Goal: Register for event/course

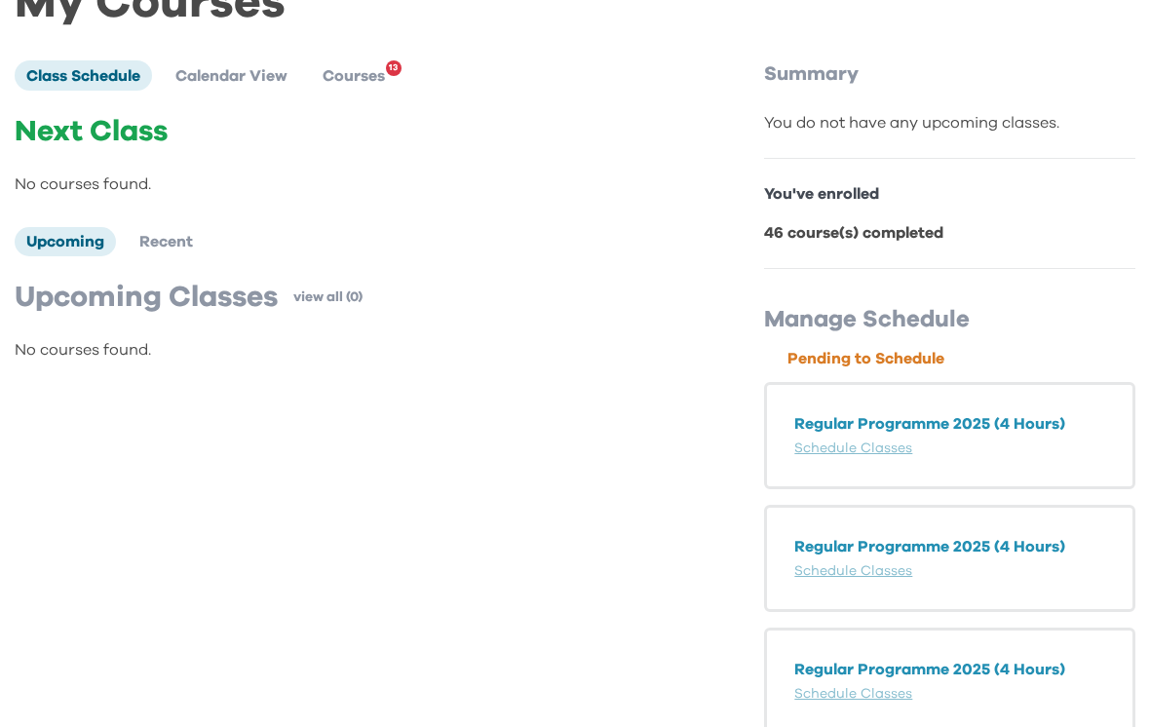
scroll to position [117, 0]
click at [884, 441] on link "Schedule Classes" at bounding box center [853, 448] width 118 height 14
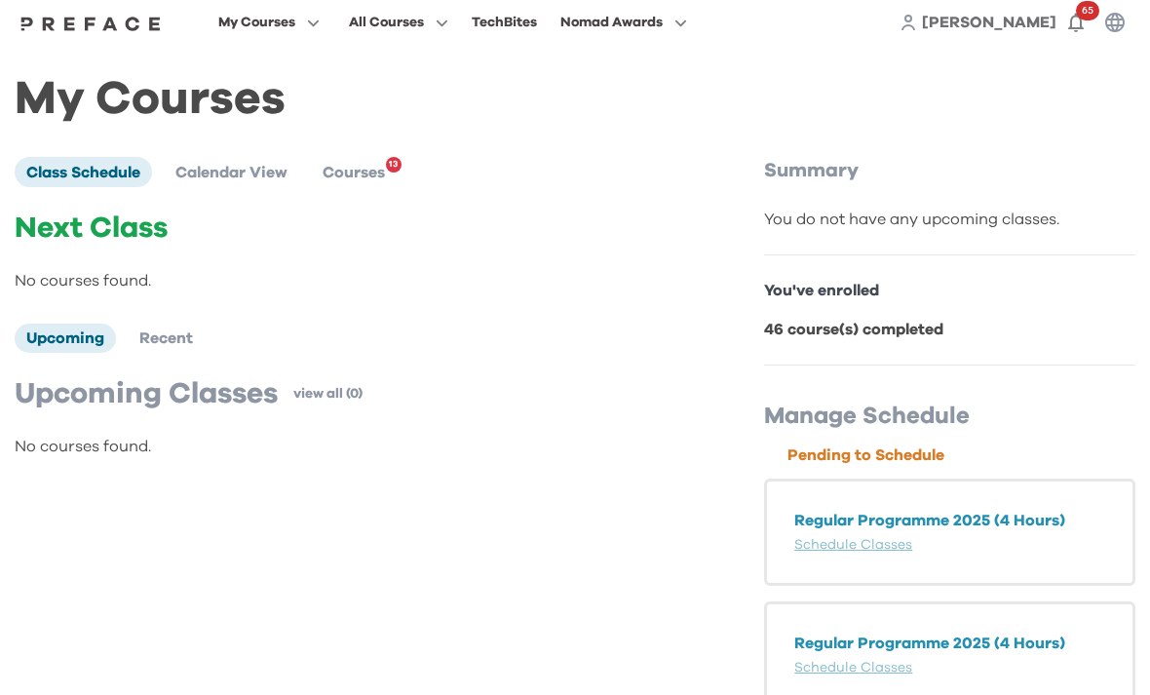
scroll to position [0, 0]
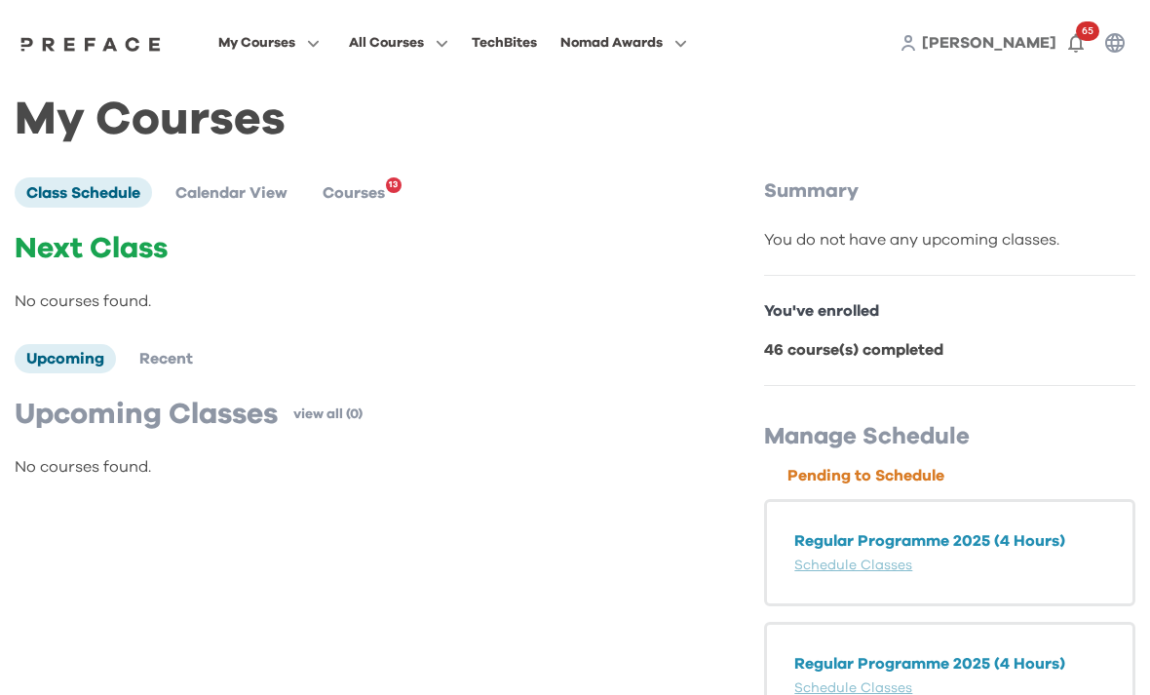
click at [233, 192] on span "Calendar View" at bounding box center [231, 193] width 112 height 16
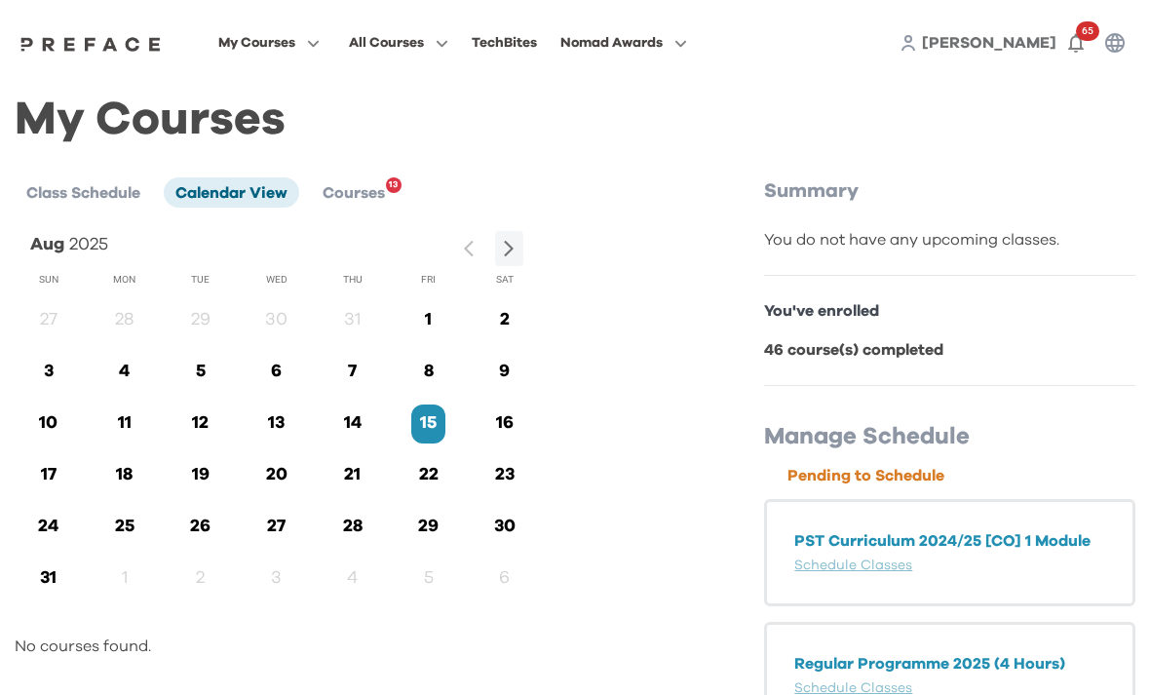
click at [509, 423] on p "16" at bounding box center [504, 423] width 34 height 26
click at [539, 432] on div "Aug 2025 Sun Mon Tue Wed Thu Fri Sat 27 28 29 30 31 1 2 3 4 5 6 7 8 9 10 11 12 …" at bounding box center [364, 444] width 698 height 427
click at [492, 414] on p "16" at bounding box center [504, 423] width 34 height 26
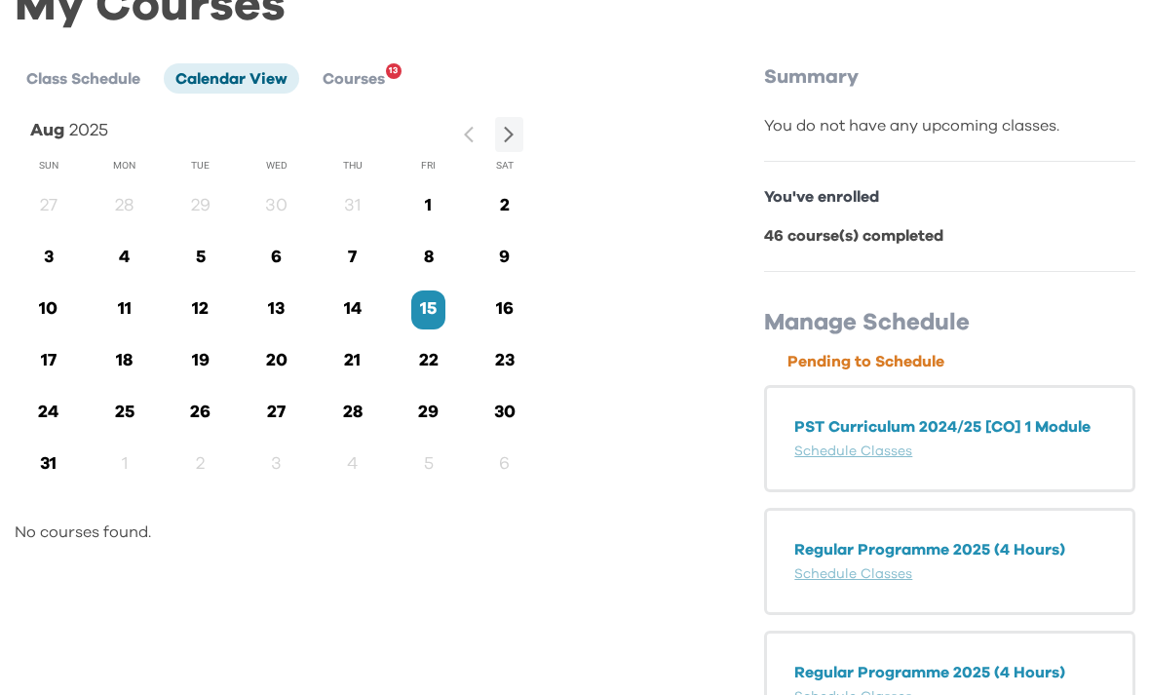
scroll to position [119, 0]
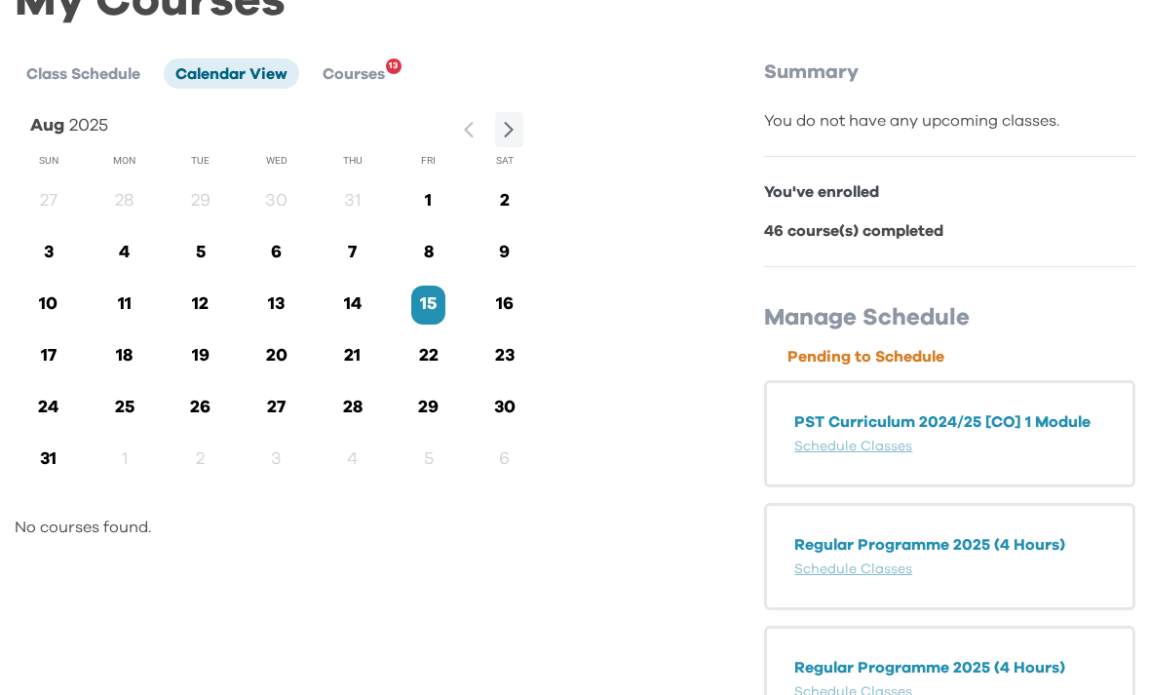
click at [368, 71] on span "Courses" at bounding box center [353, 74] width 62 height 16
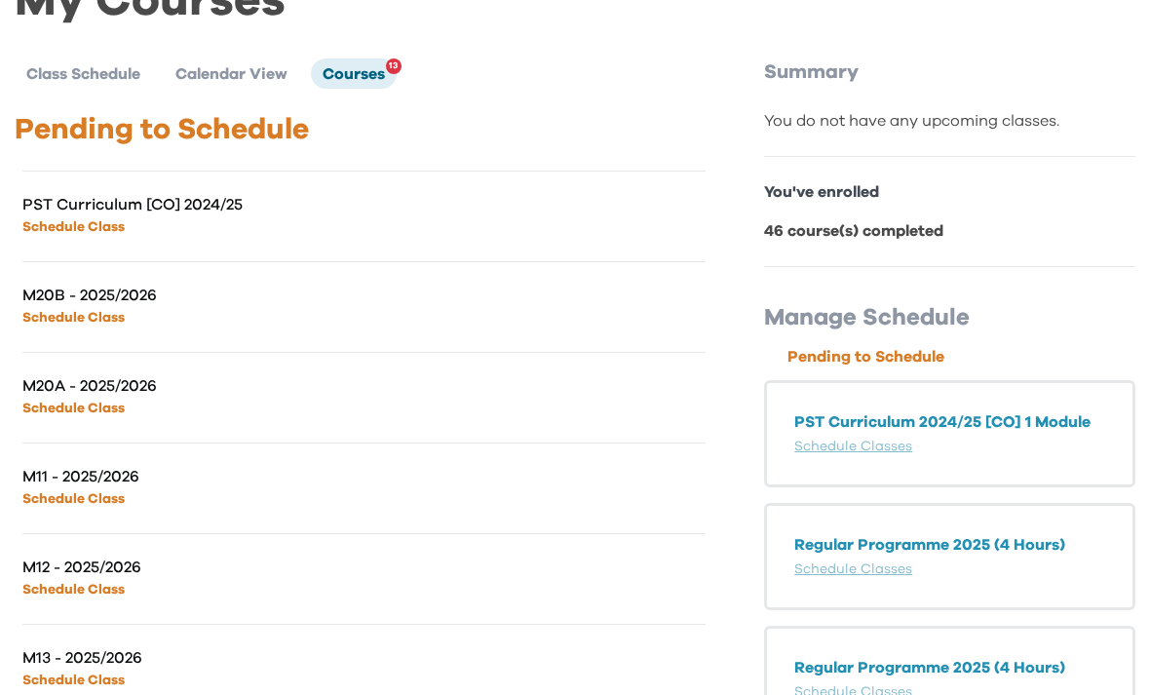
click at [873, 450] on link "Schedule Classes" at bounding box center [853, 446] width 118 height 14
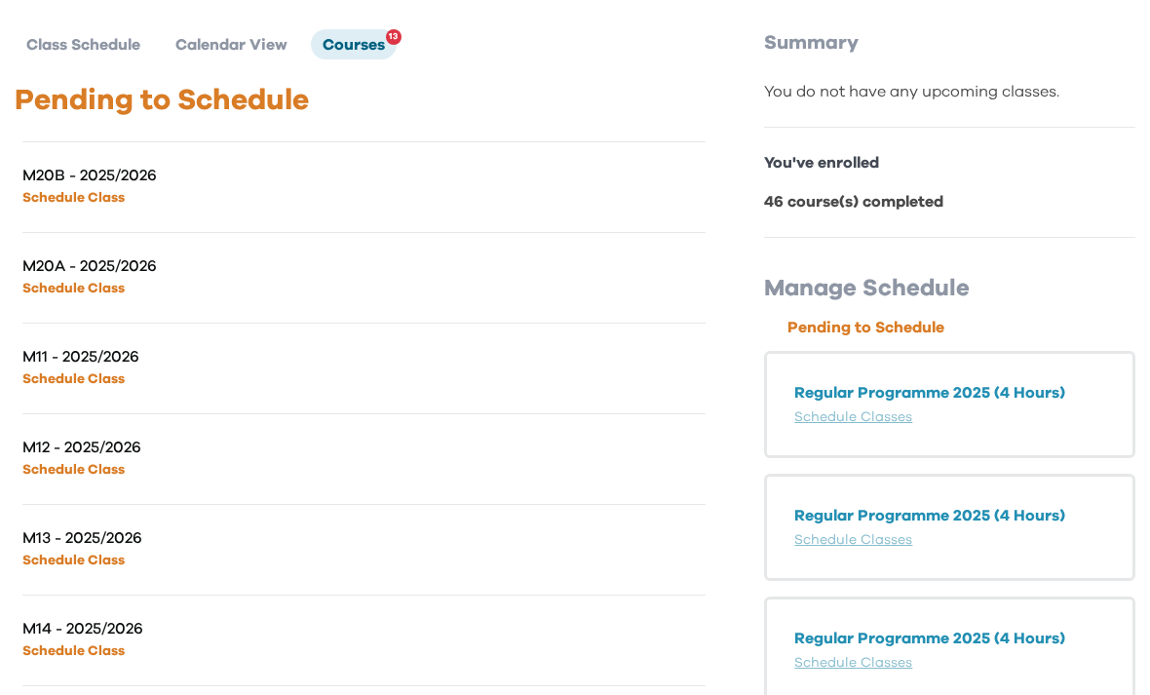
scroll to position [153, 0]
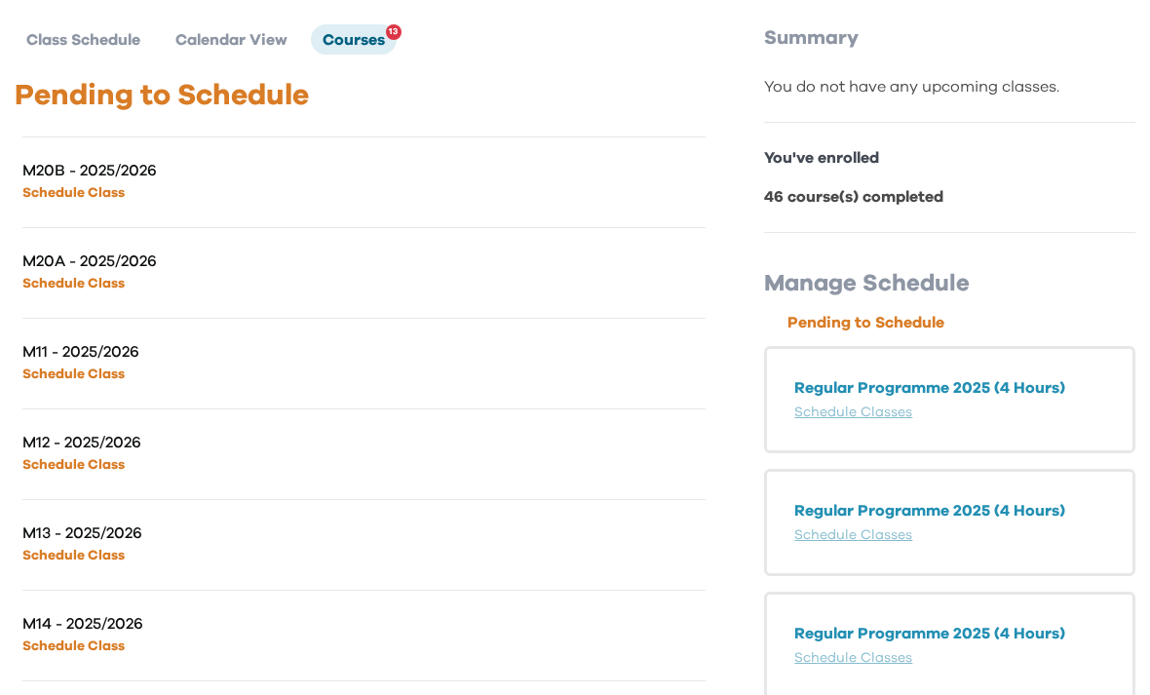
click at [50, 367] on link "Schedule Class" at bounding box center [73, 374] width 102 height 14
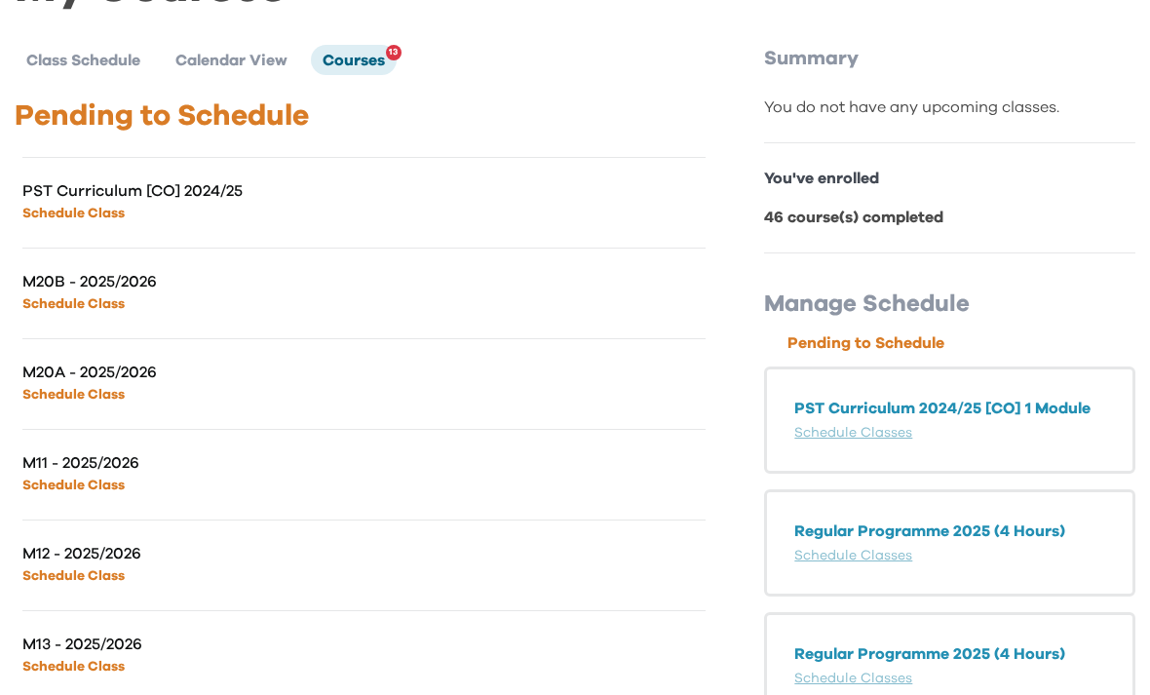
scroll to position [146, 0]
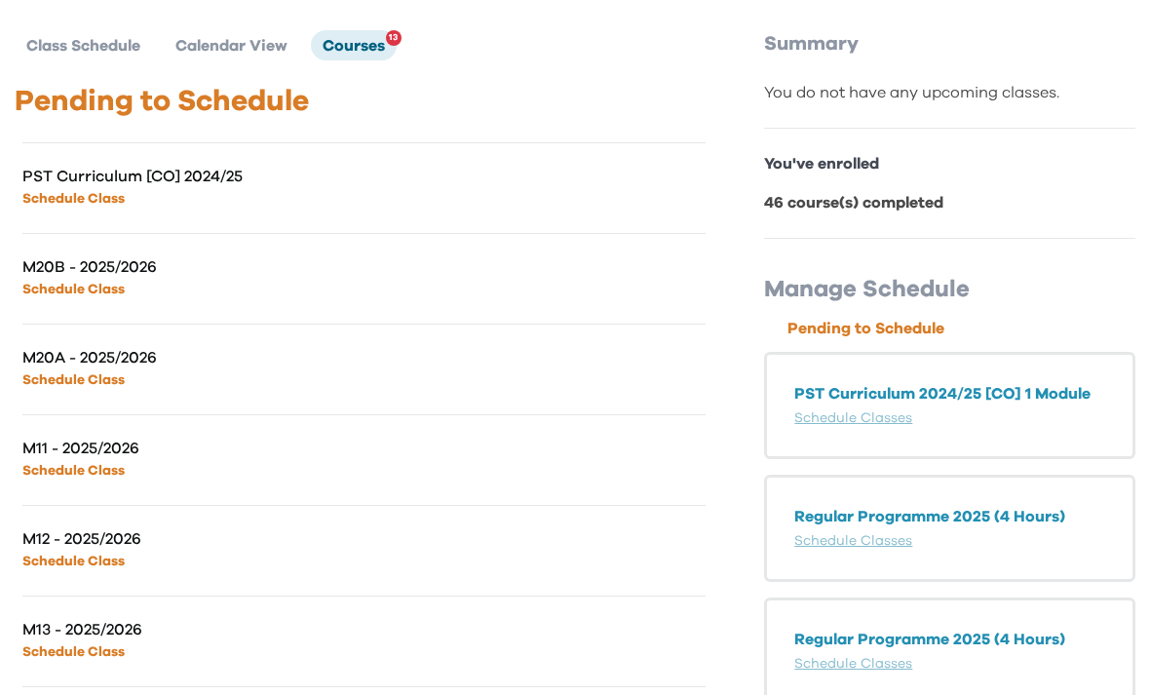
click at [894, 416] on link "Schedule Classes" at bounding box center [853, 419] width 118 height 14
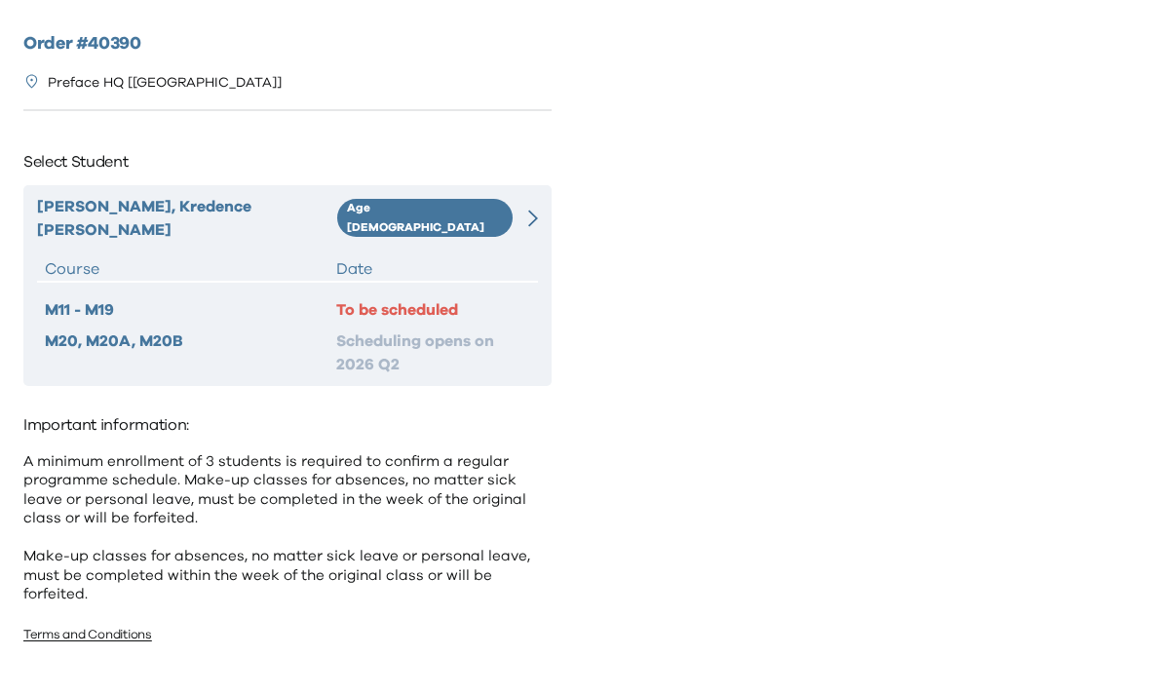
click at [414, 298] on div "To be scheduled" at bounding box center [433, 309] width 194 height 23
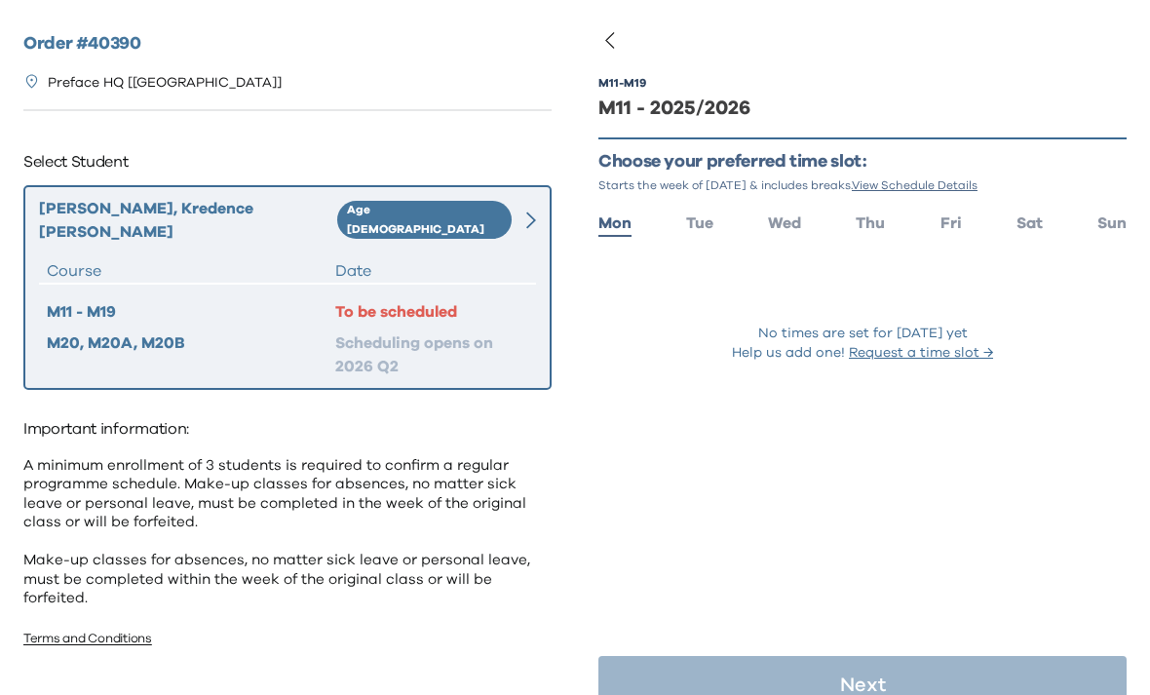
click at [928, 361] on button "Request a time slot →" at bounding box center [920, 352] width 144 height 19
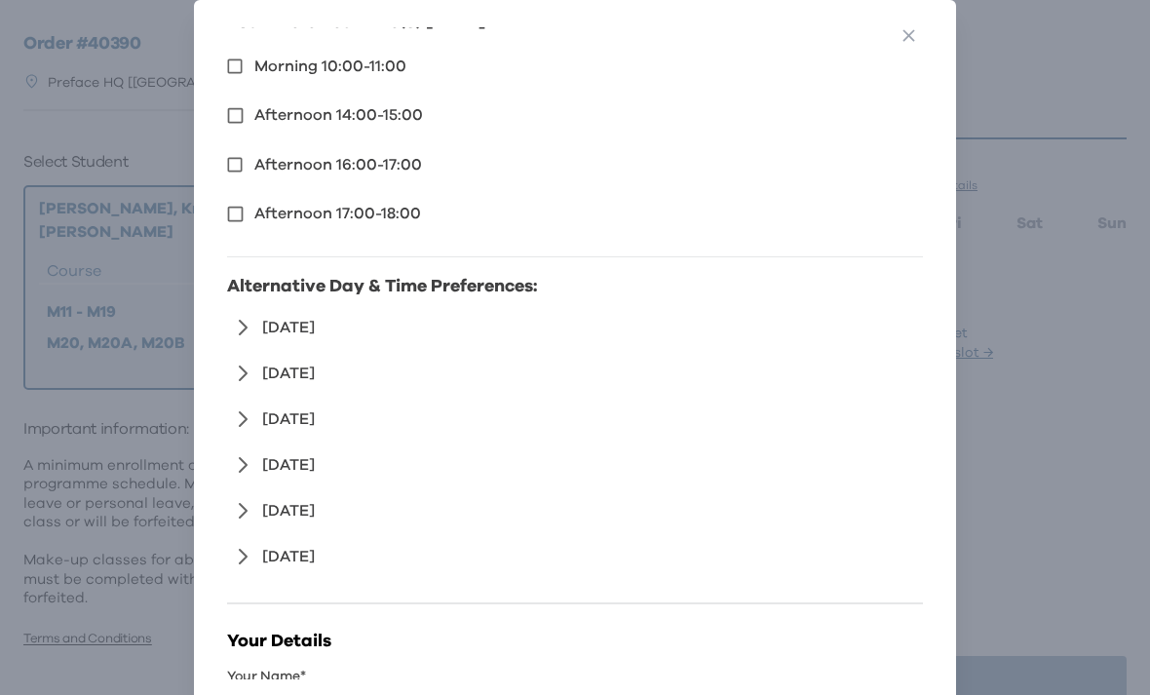
scroll to position [221, 0]
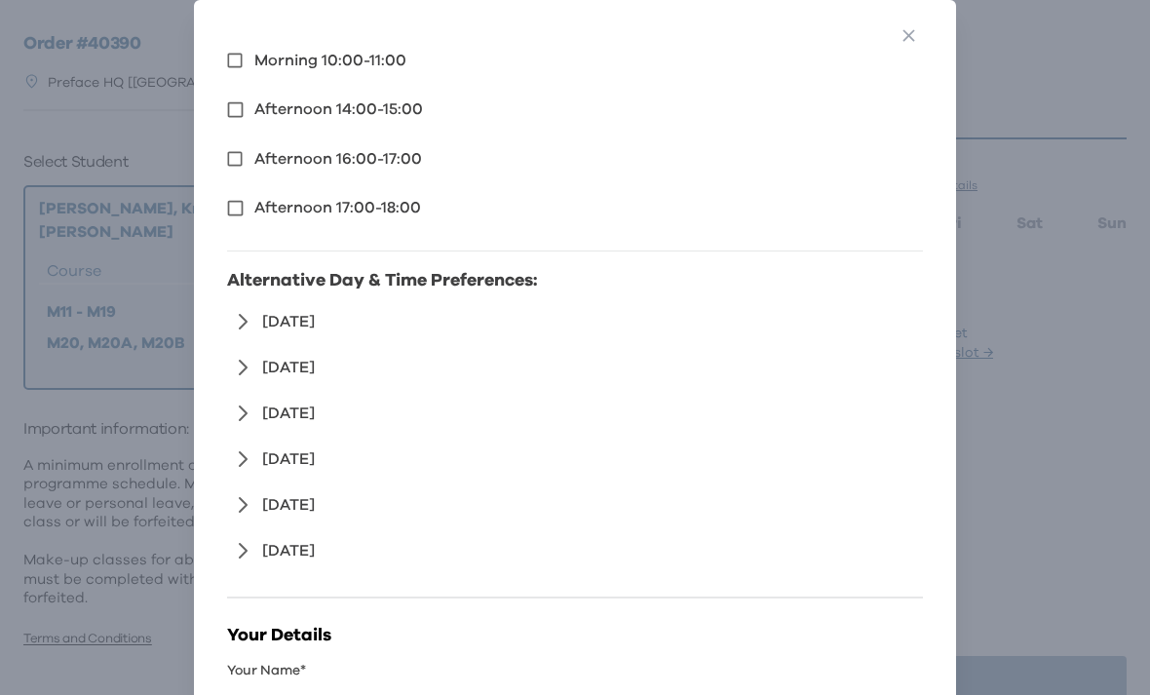
click at [315, 508] on span "Saturday" at bounding box center [288, 508] width 53 height 30
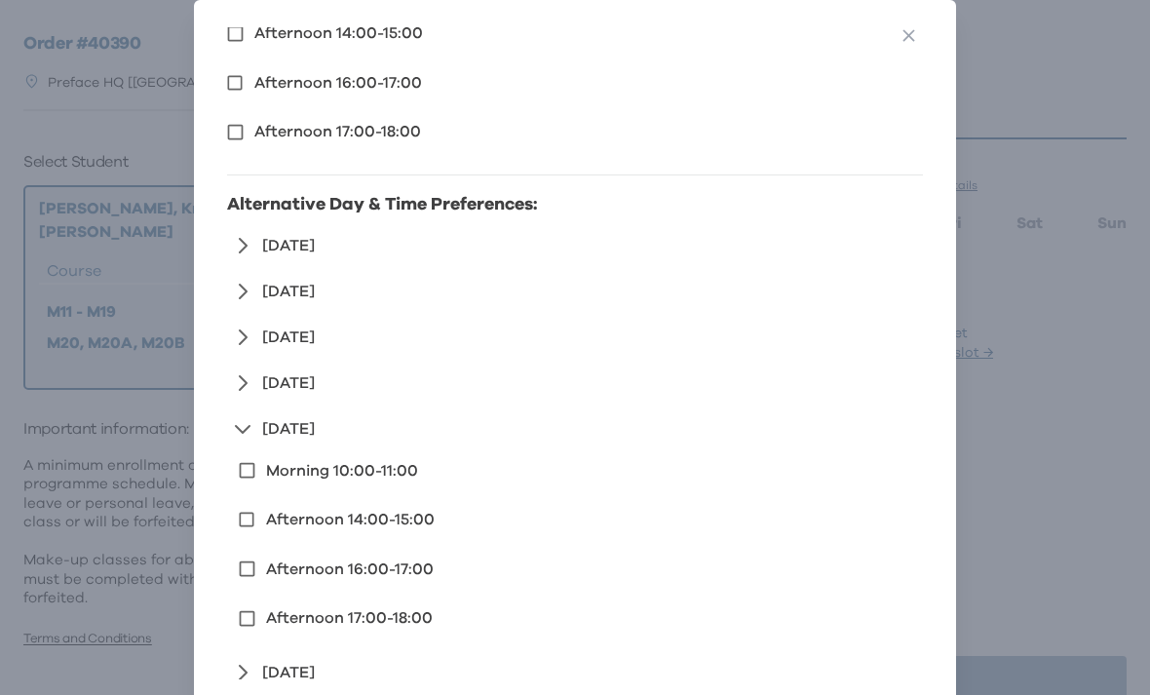
scroll to position [310, 0]
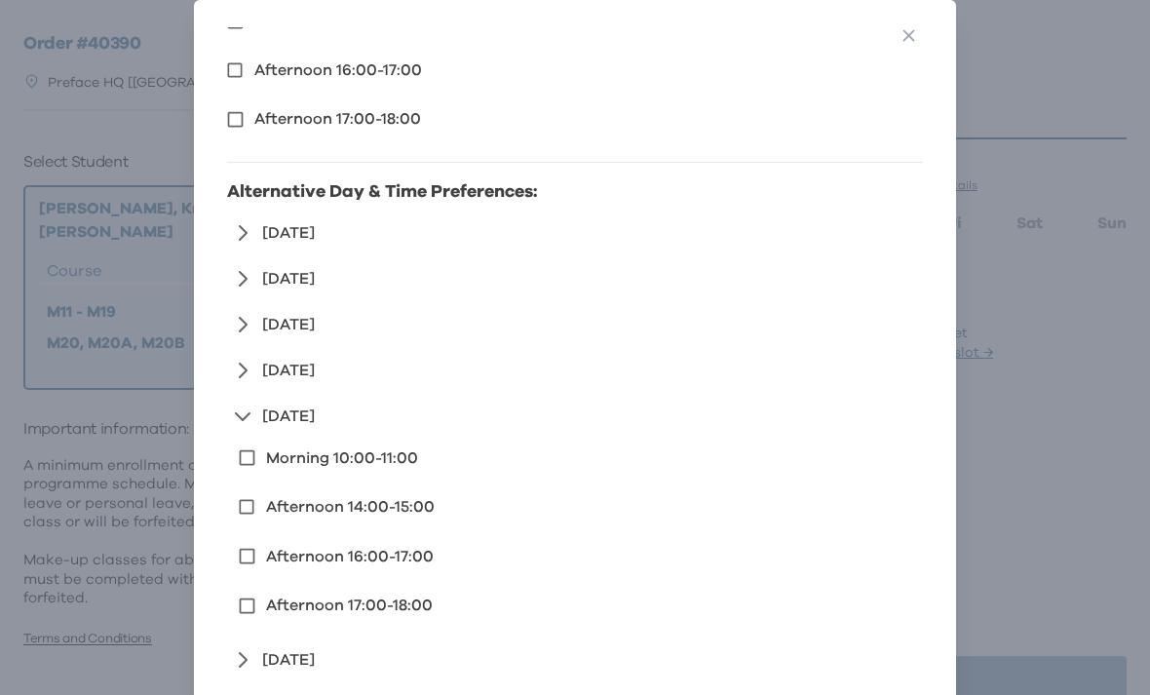
click at [327, 502] on span "Afternoon 14:00-15:00" at bounding box center [350, 507] width 169 height 16
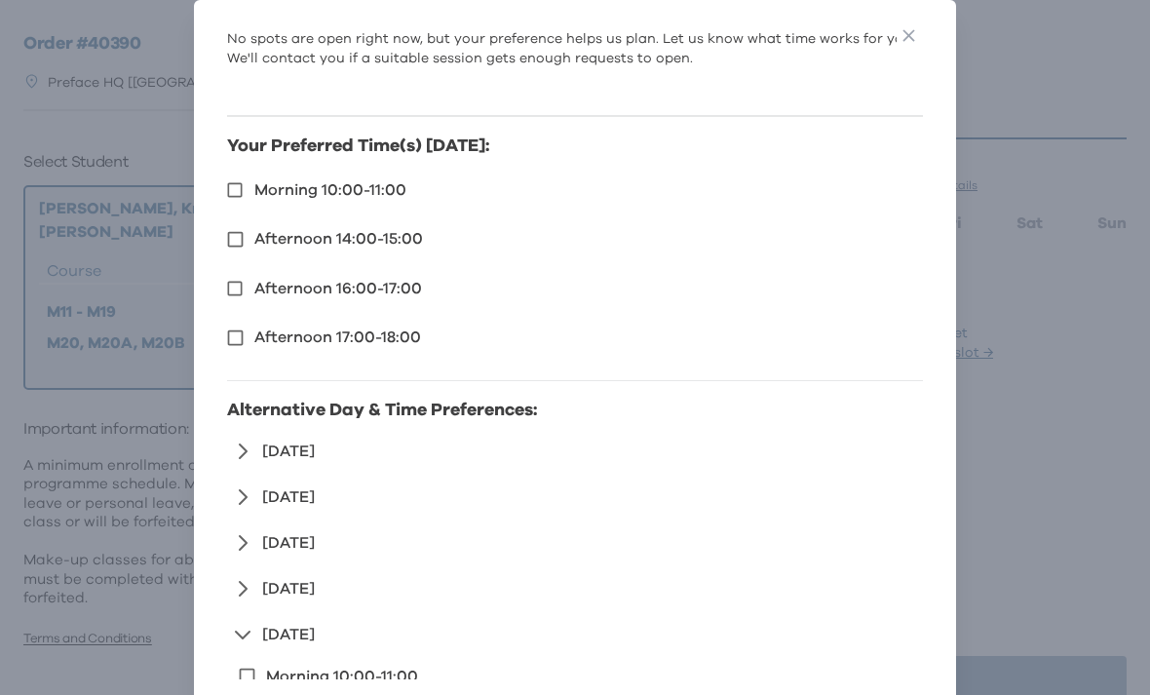
scroll to position [164, 0]
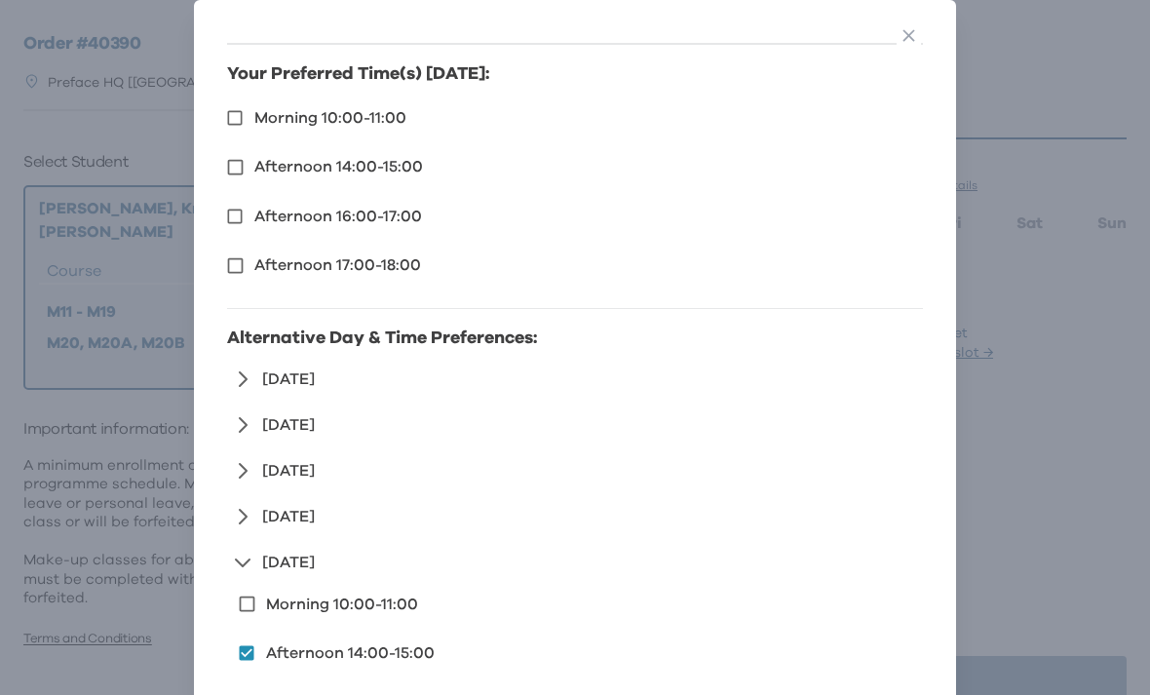
click at [315, 559] on span "Saturday" at bounding box center [288, 565] width 53 height 30
click at [315, 563] on span "Saturday" at bounding box center [288, 565] width 53 height 30
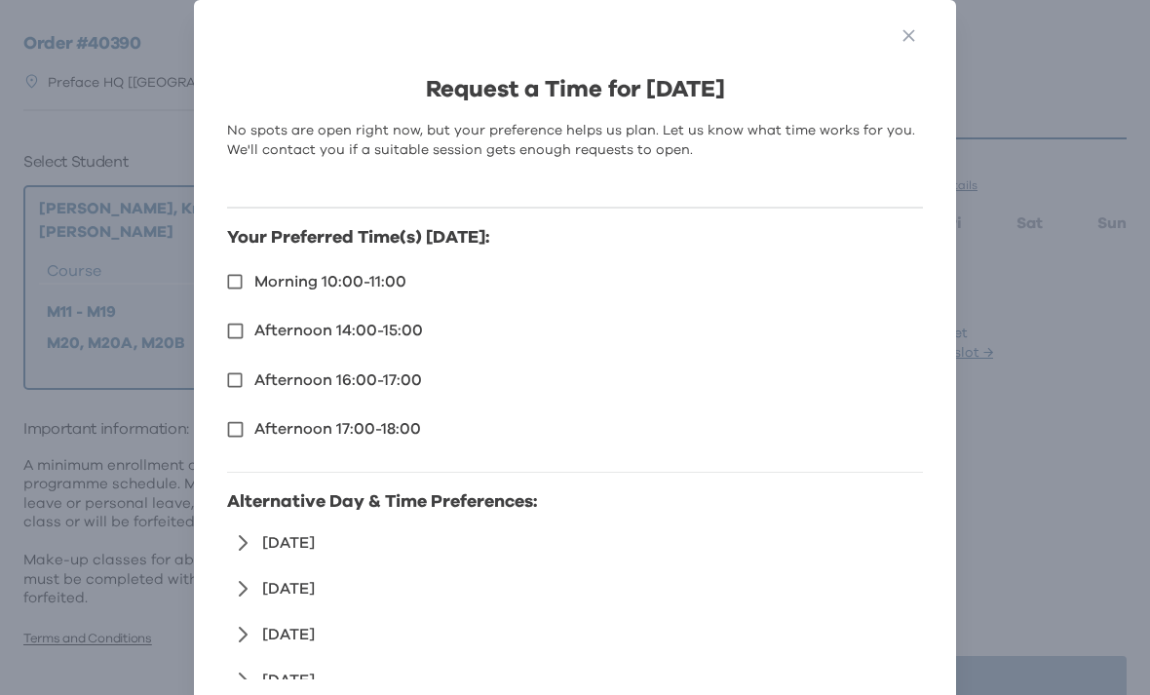
scroll to position [0, 0]
click at [254, 342] on span "Afternoon 14:00-15:00" at bounding box center [338, 330] width 169 height 23
click at [913, 30] on icon "button" at bounding box center [908, 35] width 12 height 12
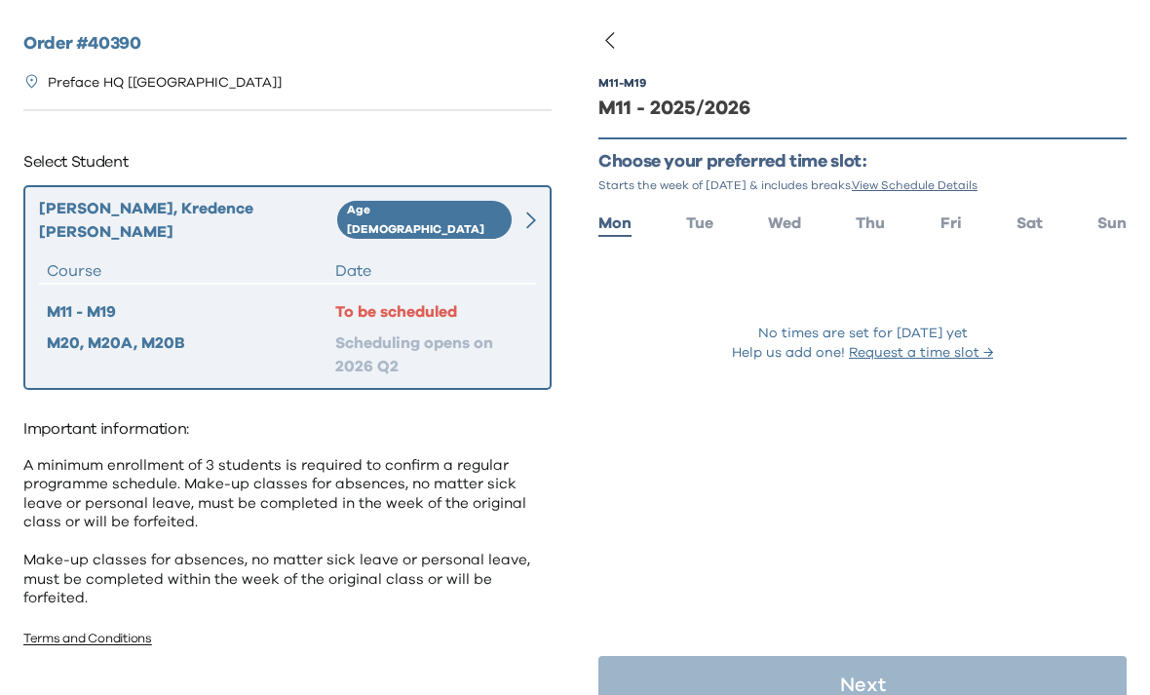
click at [598, 51] on icon "button" at bounding box center [609, 39] width 23 height 23
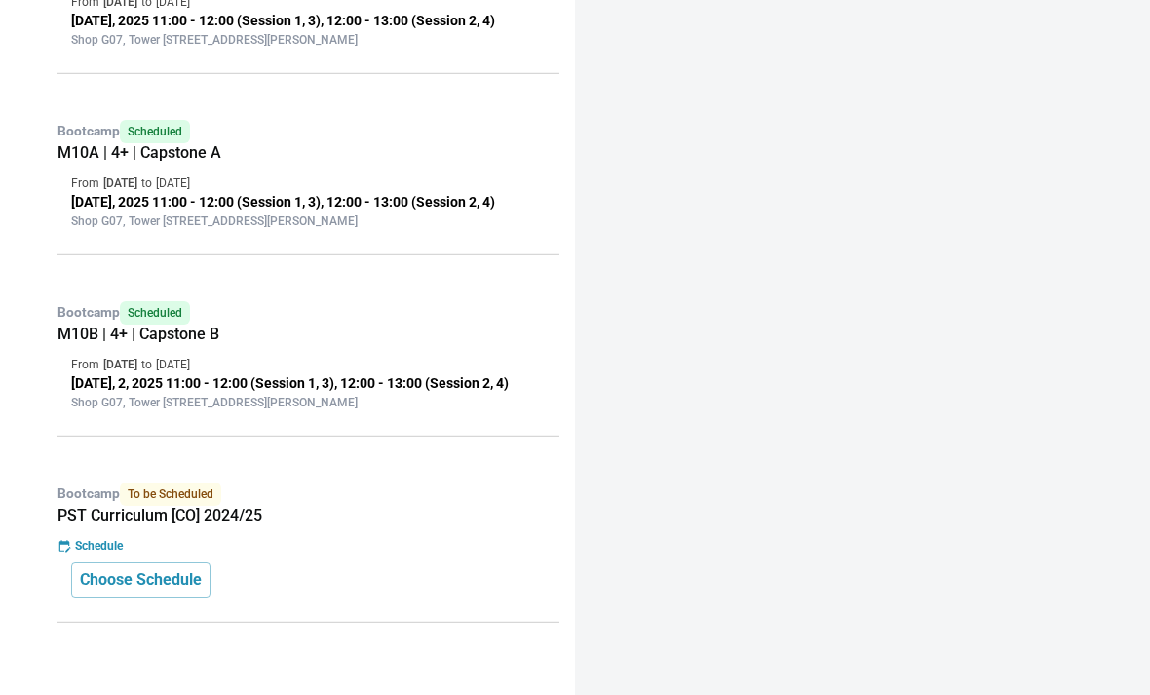
scroll to position [1016, 0]
click at [135, 591] on p "Choose Schedule" at bounding box center [141, 579] width 122 height 23
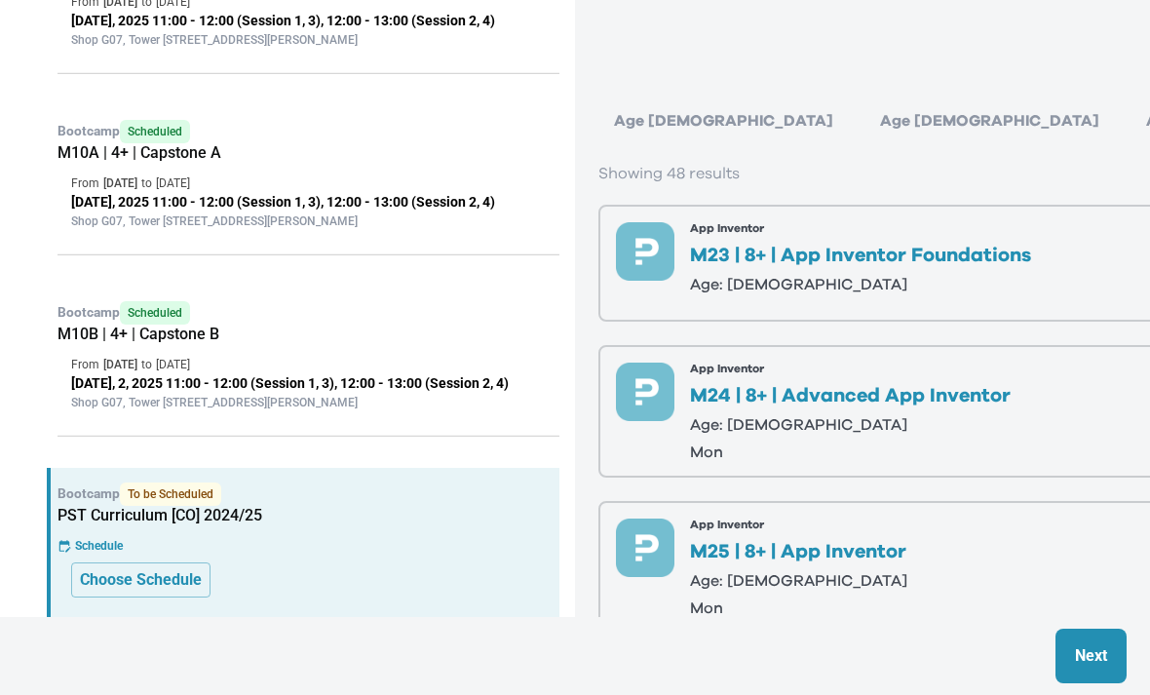
click at [144, 591] on p "Choose Schedule" at bounding box center [141, 579] width 122 height 23
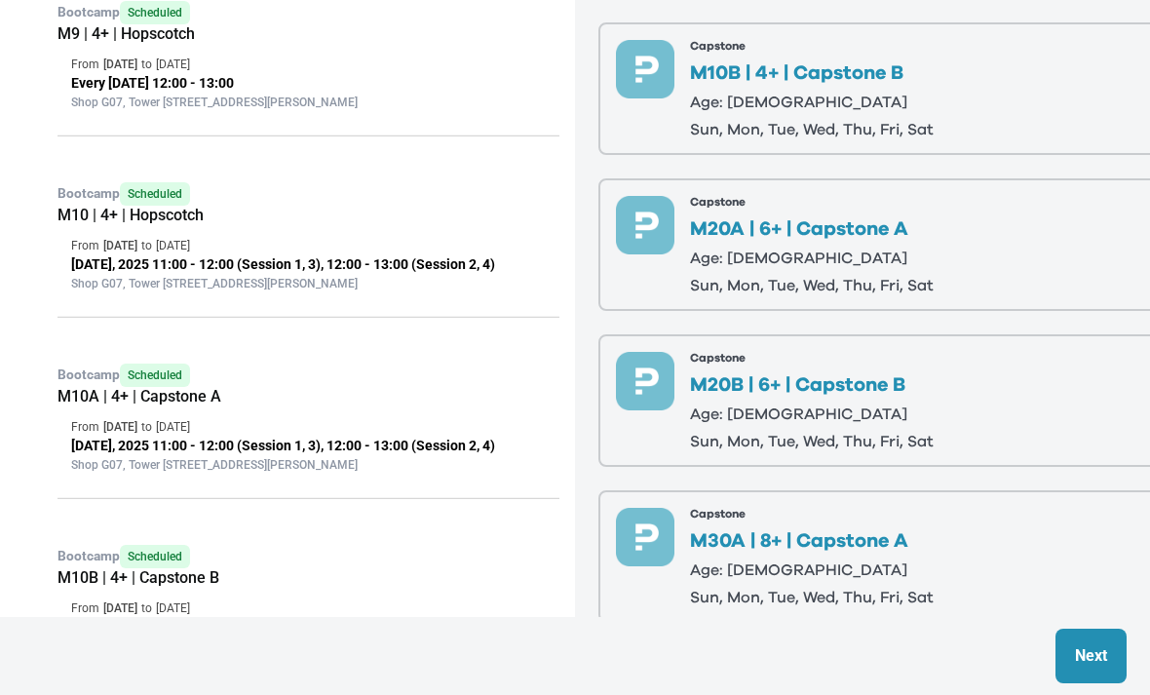
scroll to position [1836, 0]
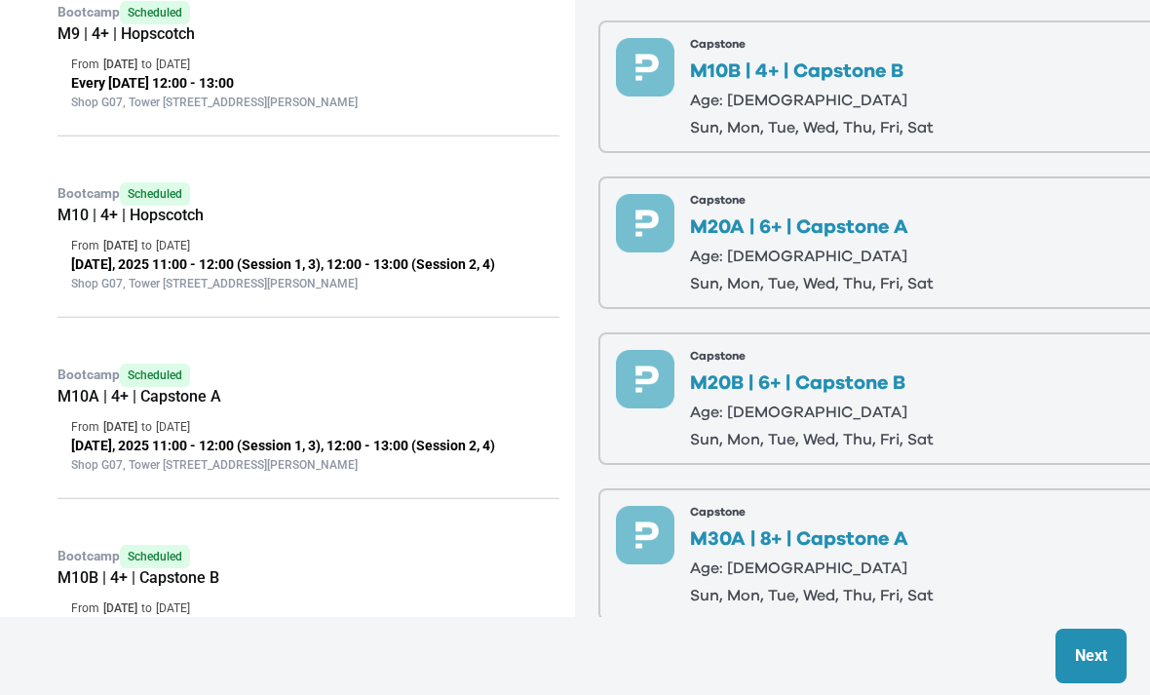
click at [926, 265] on div "Capstone M20A | 6+ | Capstone A Age: 6-7 sun, mon, tue, wed, thu, fri, sat" at bounding box center [812, 242] width 244 height 97
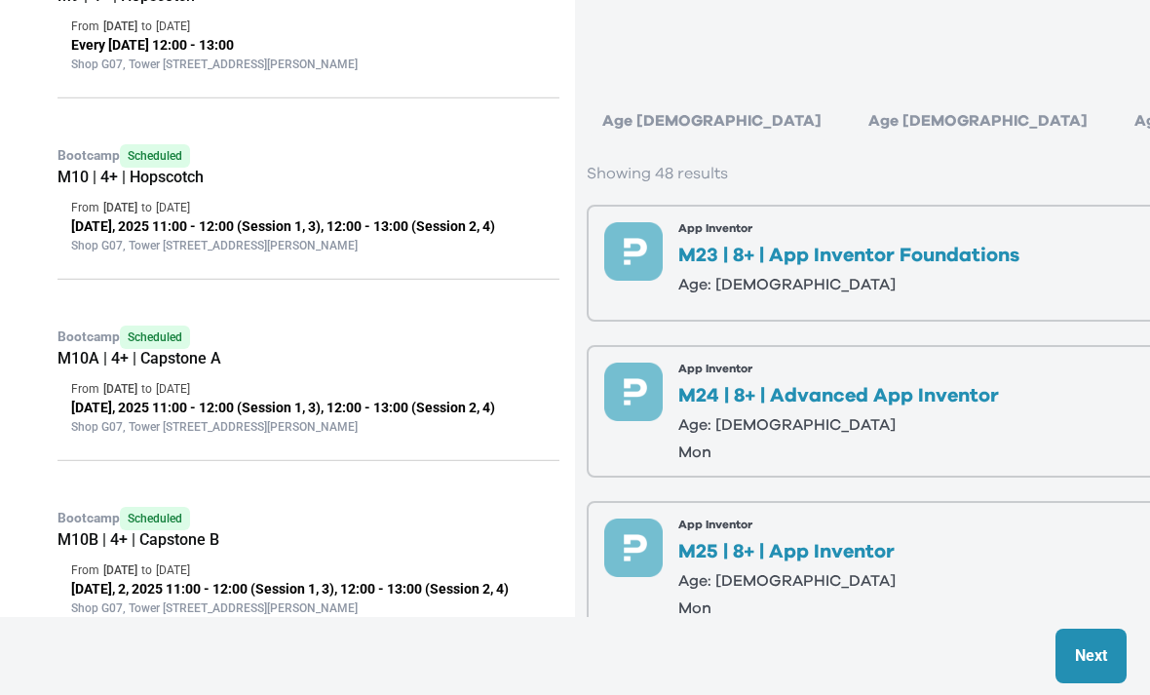
scroll to position [0, 11]
click at [853, 120] on div "Age 6-7" at bounding box center [978, 120] width 250 height 39
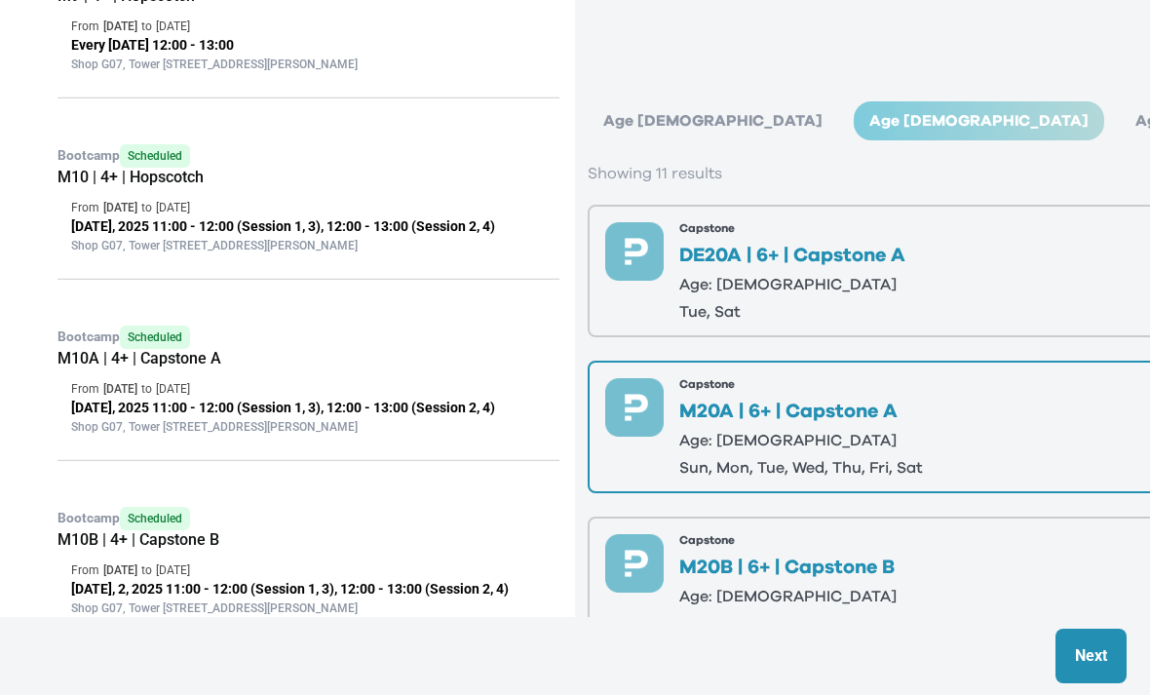
click at [633, 115] on div "Age 4-5" at bounding box center [712, 120] width 250 height 39
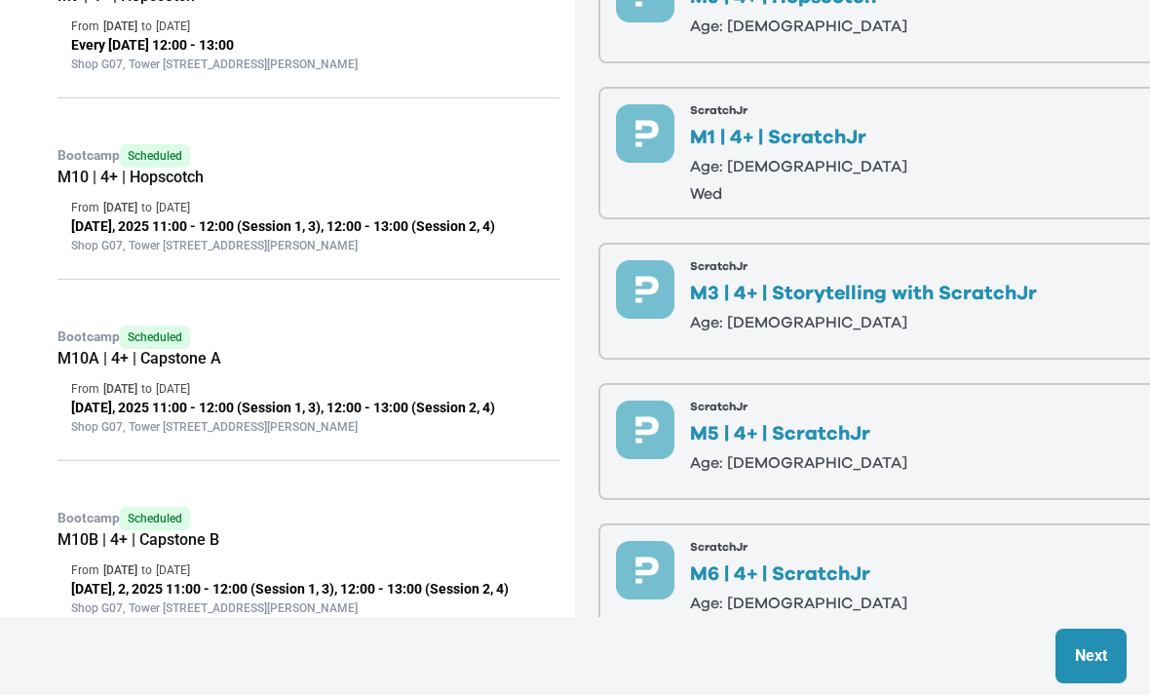
scroll to position [0, 0]
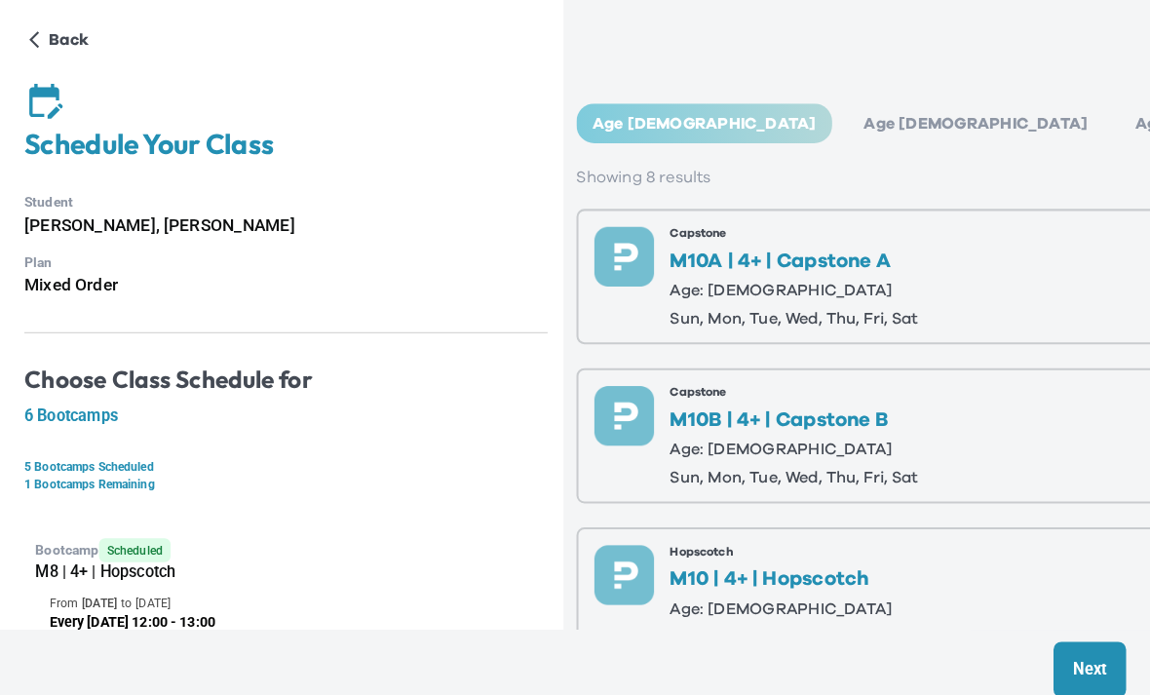
click at [853, 115] on div "Age 6-7" at bounding box center [978, 120] width 250 height 39
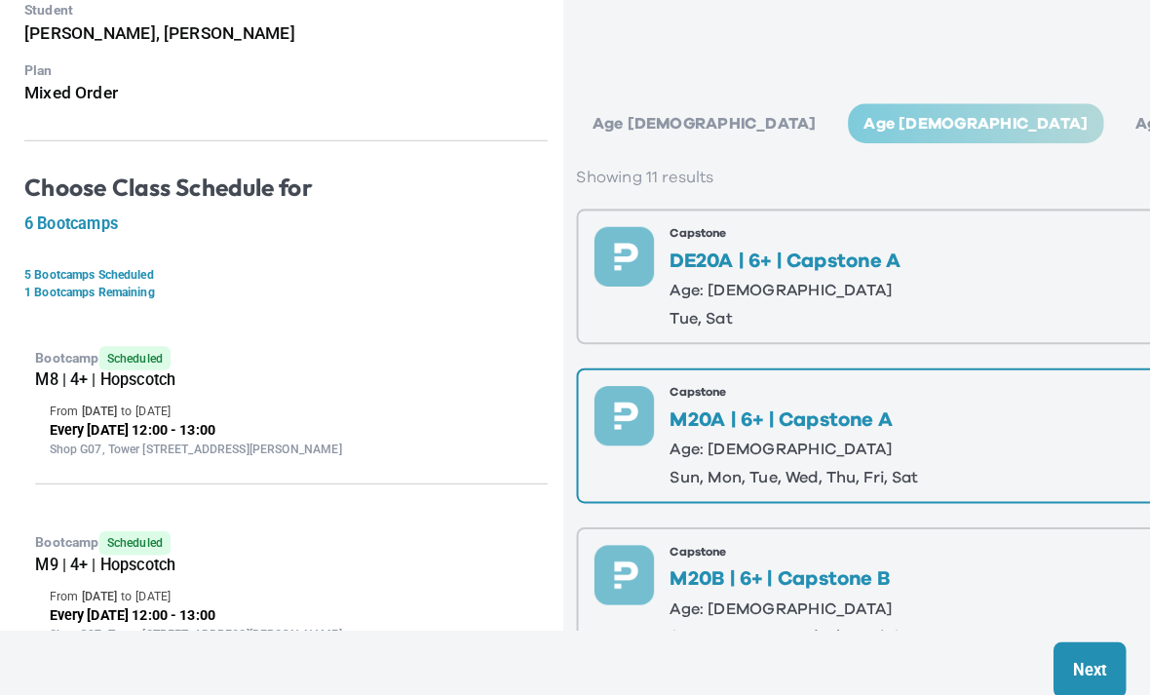
click at [830, 305] on p "tue, sat" at bounding box center [792, 312] width 226 height 16
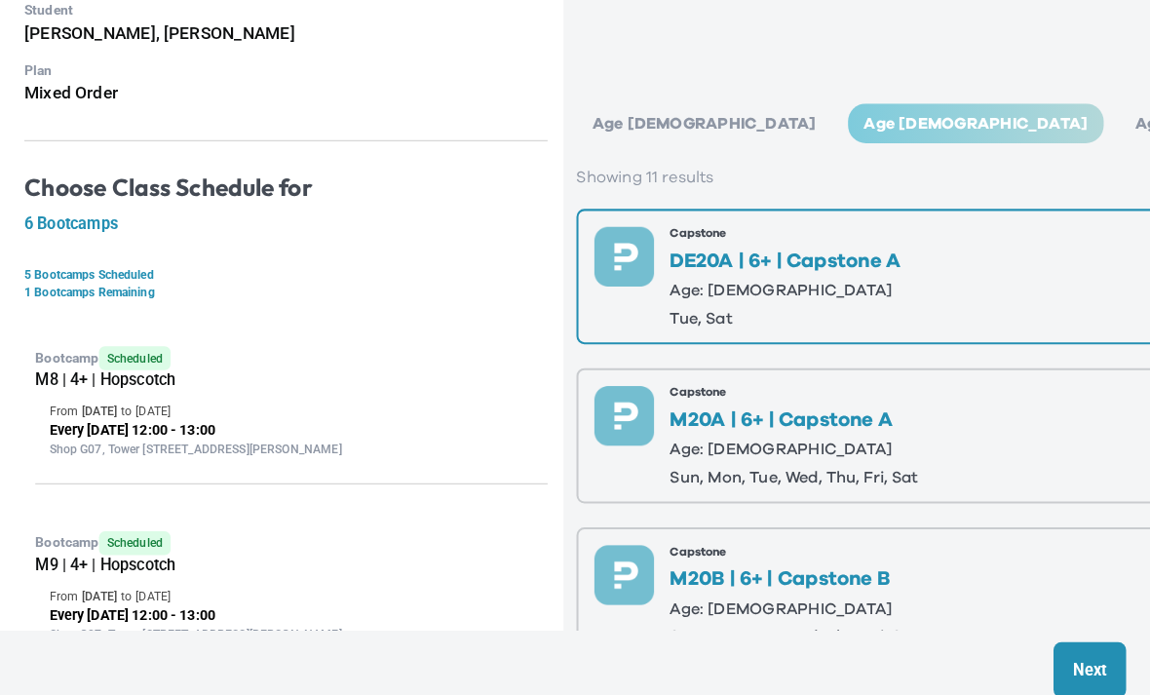
click at [1075, 667] on p "Next" at bounding box center [1091, 655] width 32 height 23
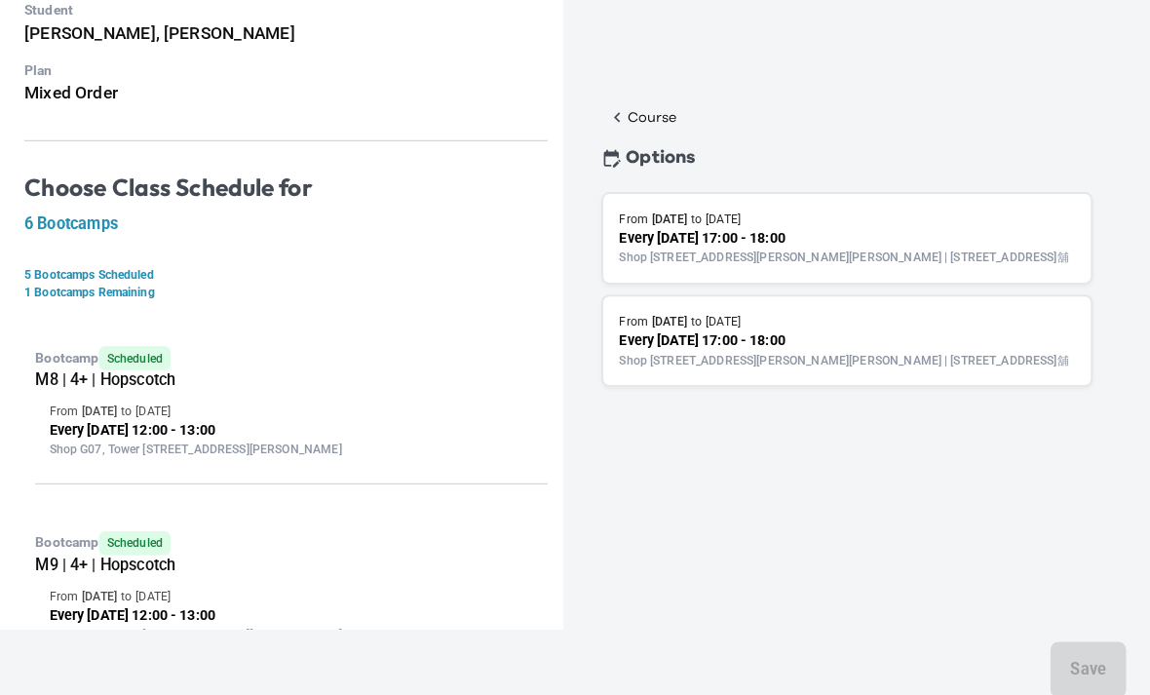
click at [612, 104] on button "Course" at bounding box center [652, 114] width 80 height 27
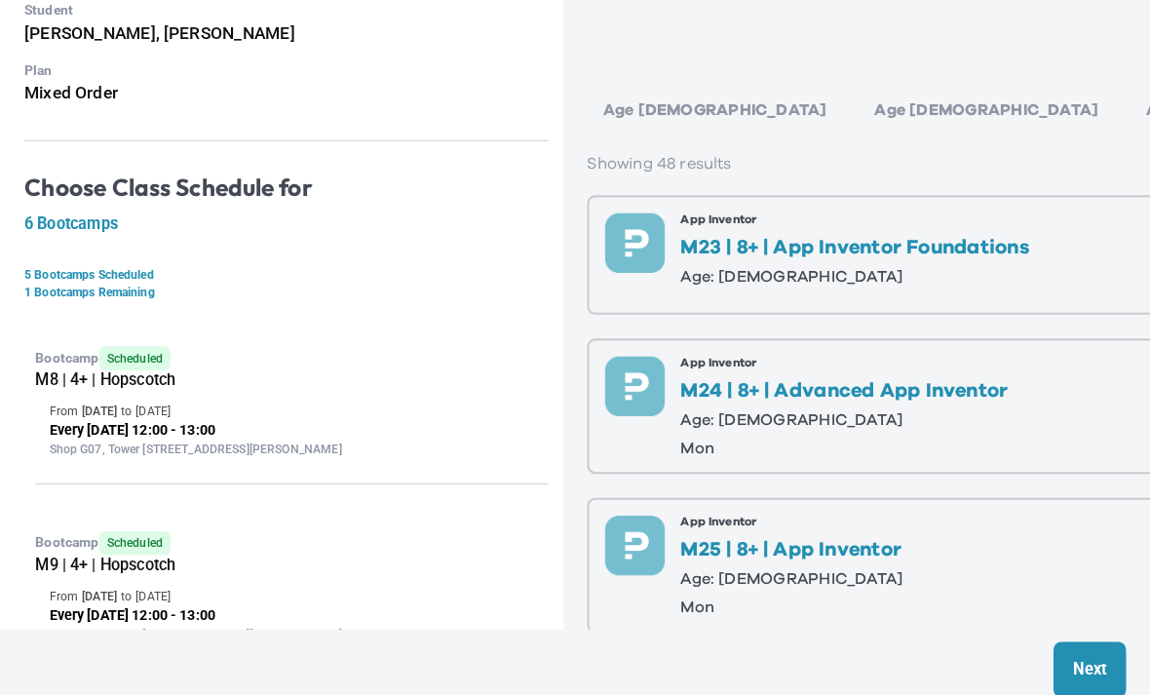
scroll to position [10, 0]
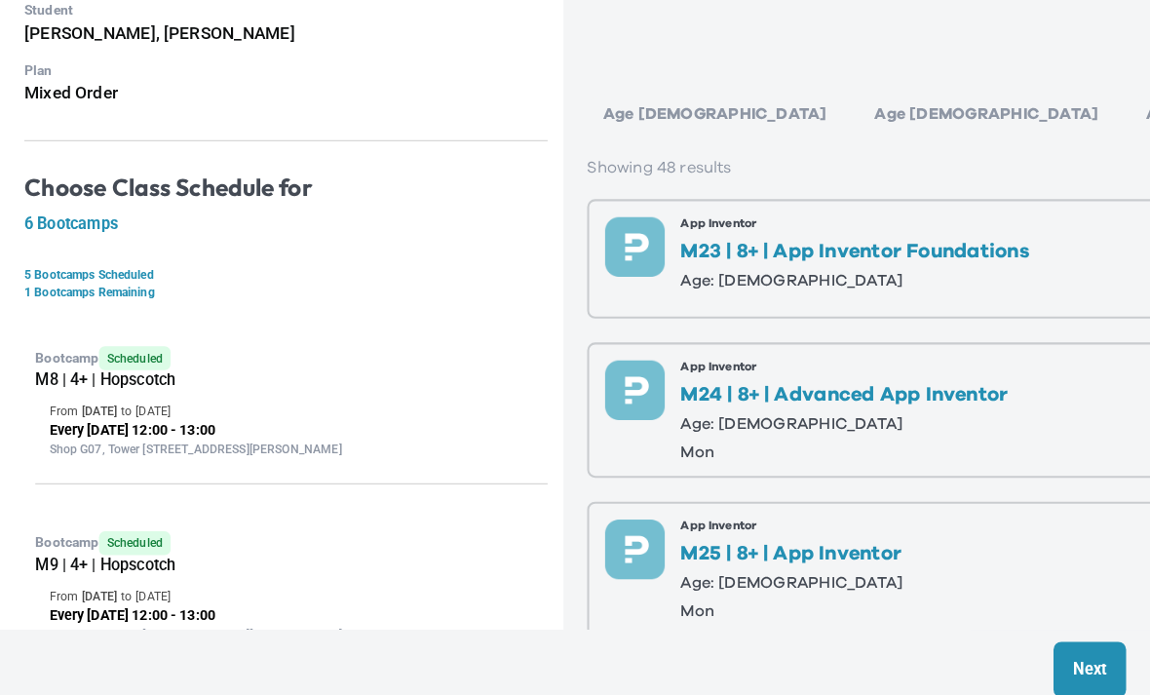
click at [864, 113] on div "Age 6-7" at bounding box center [989, 111] width 250 height 39
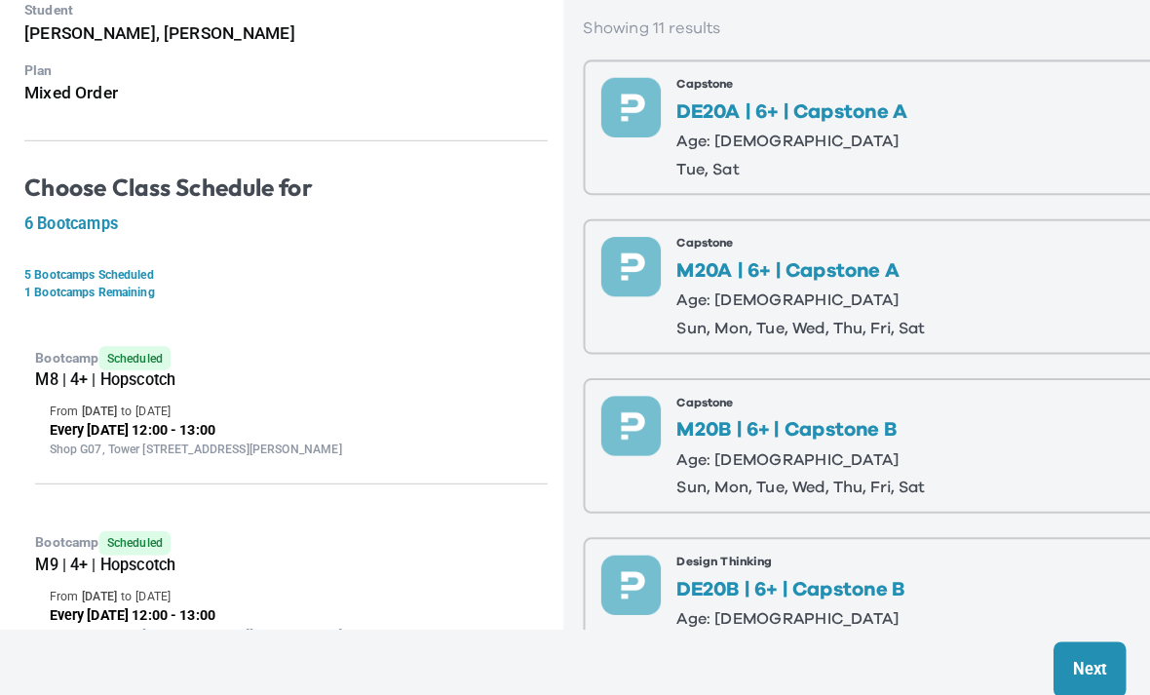
scroll to position [146, 5]
click at [777, 273] on p "M20A | 6+ | Capstone A" at bounding box center [807, 264] width 244 height 19
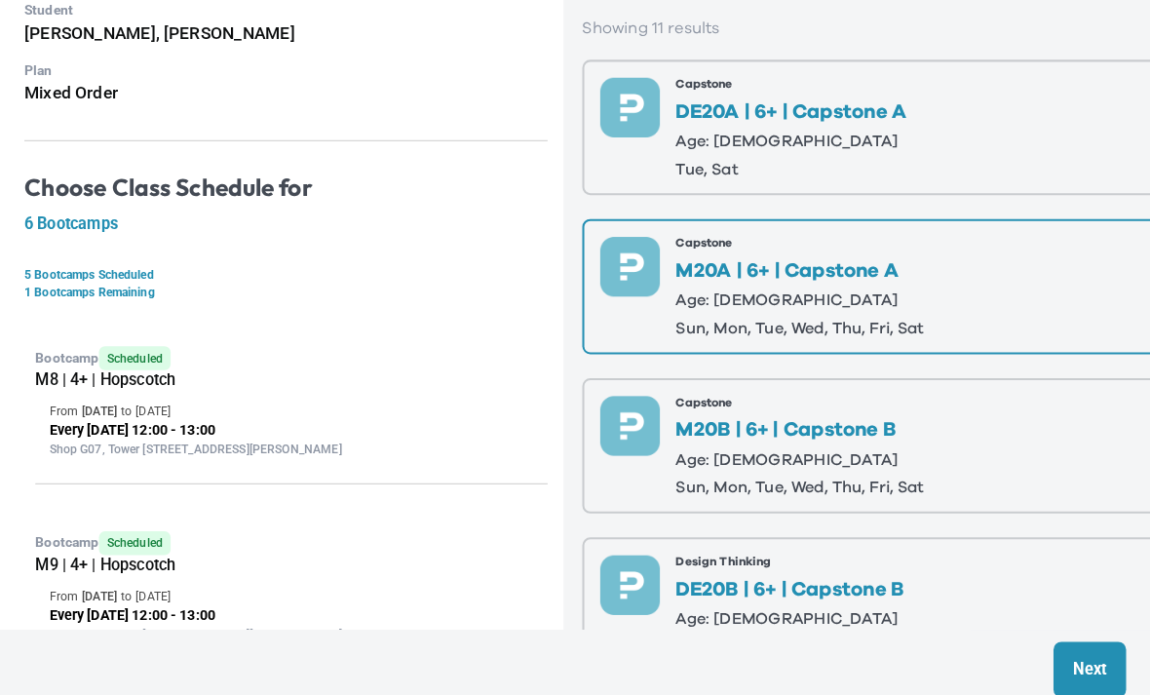
click at [1076, 667] on p "Next" at bounding box center [1091, 655] width 32 height 23
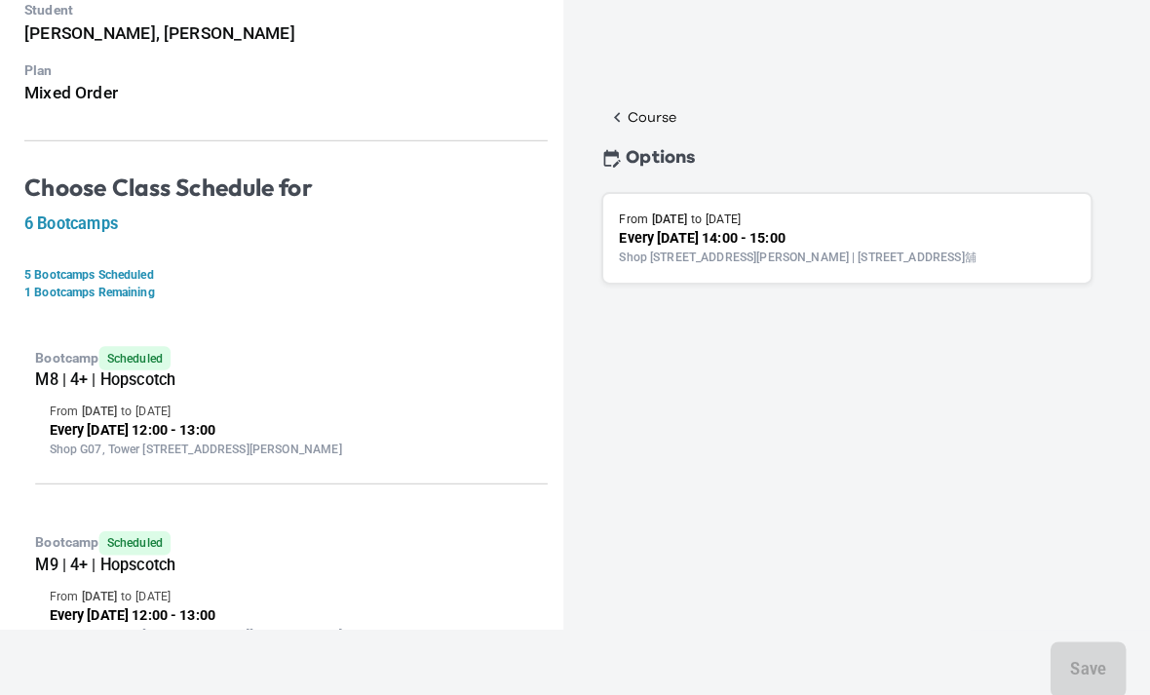
scroll to position [0, 0]
click at [639, 103] on button "Course" at bounding box center [652, 114] width 80 height 27
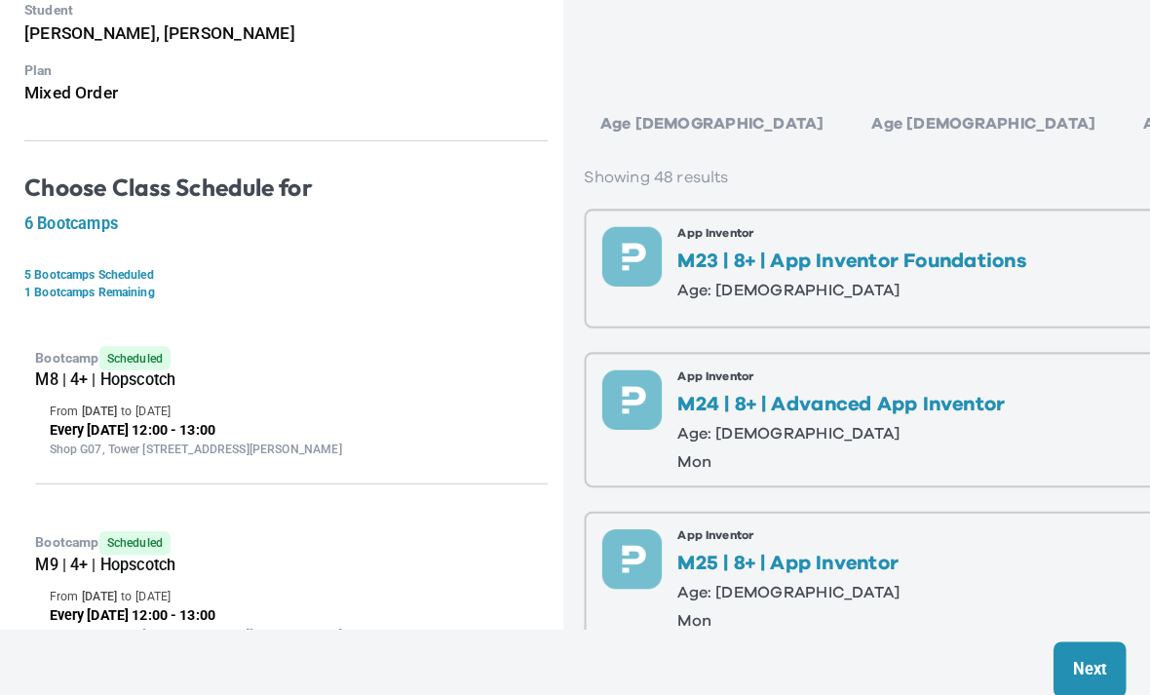
scroll to position [0, 3]
click at [861, 116] on div "Age 6-7" at bounding box center [986, 120] width 250 height 39
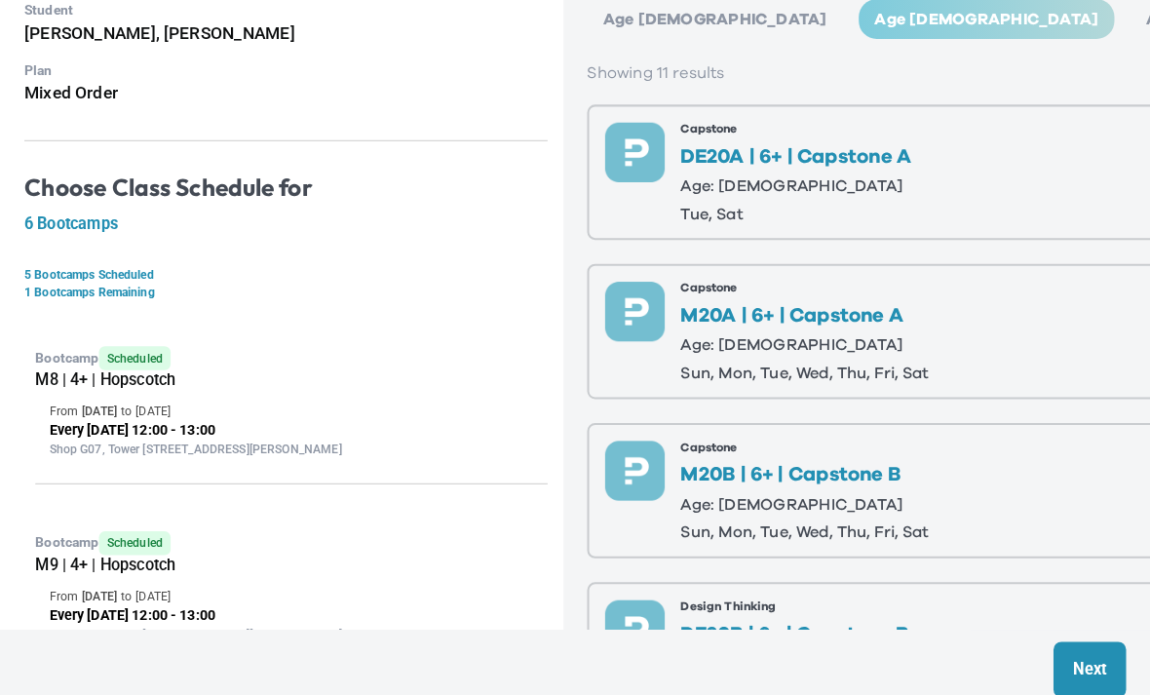
scroll to position [103, 0]
click at [866, 496] on p "Age: 6-7" at bounding box center [812, 493] width 244 height 16
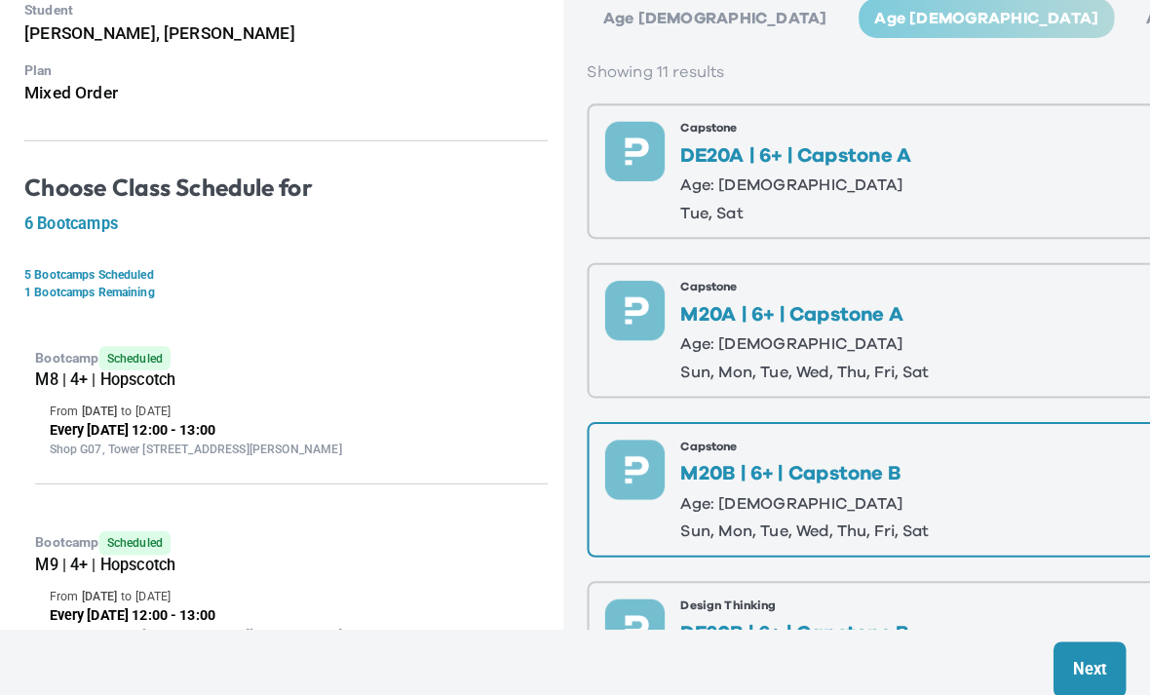
click at [1075, 667] on p "Next" at bounding box center [1091, 655] width 32 height 23
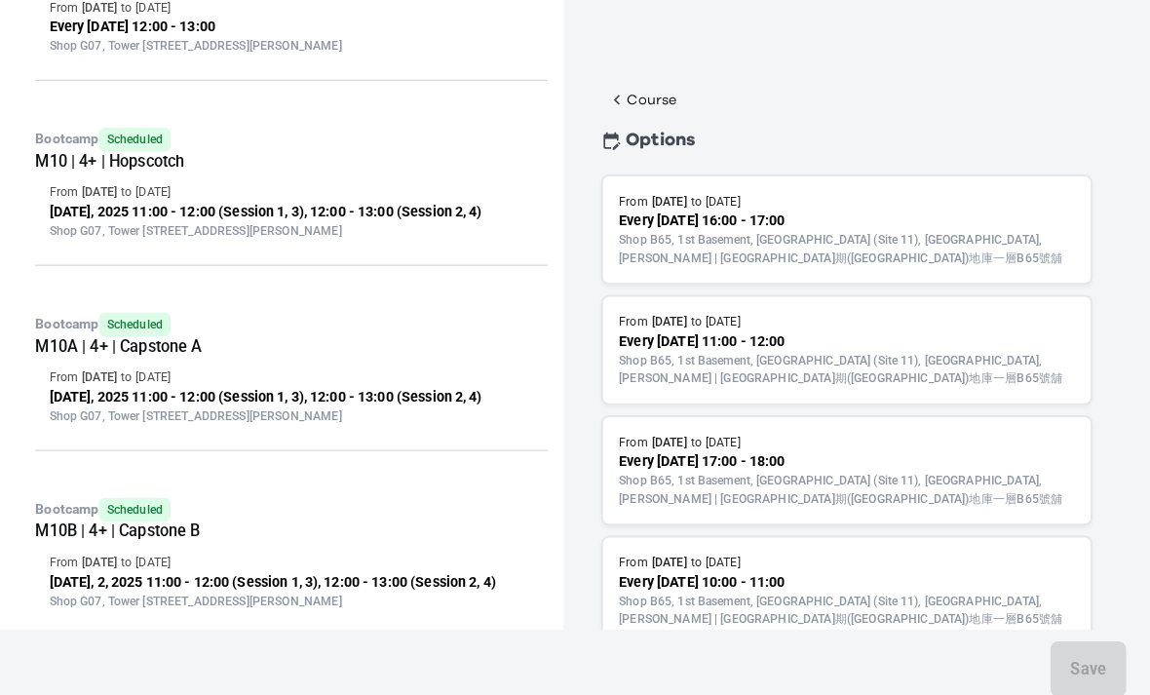
scroll to position [850, 0]
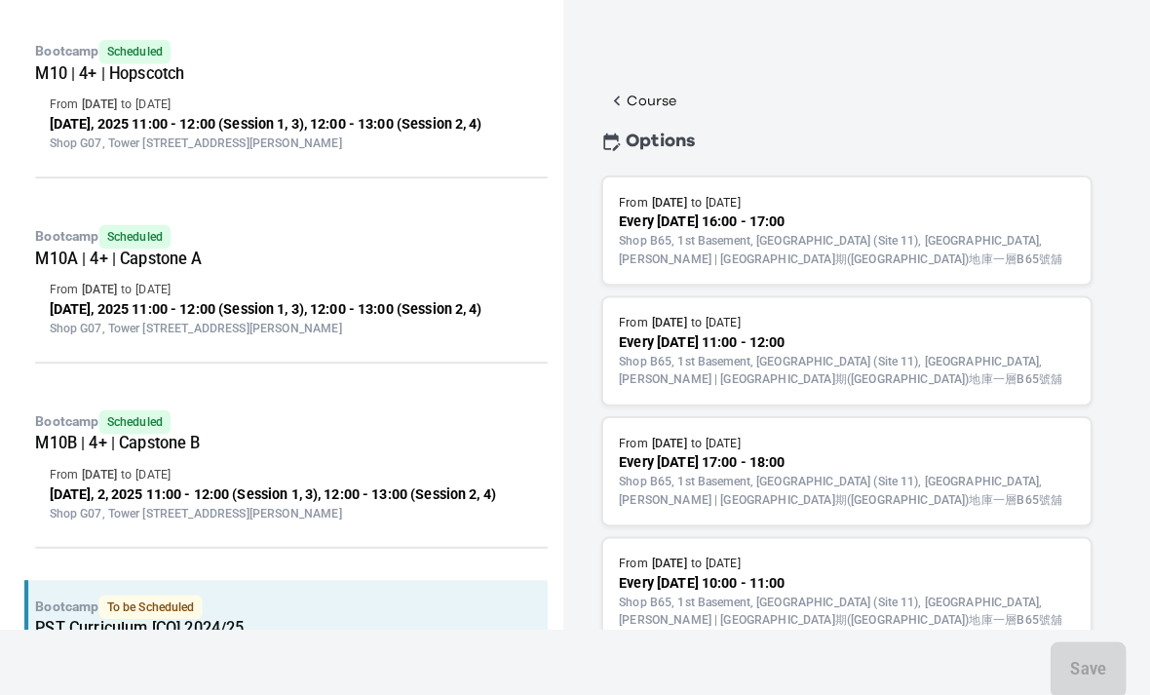
click at [637, 94] on p "Course" at bounding box center [661, 98] width 49 height 19
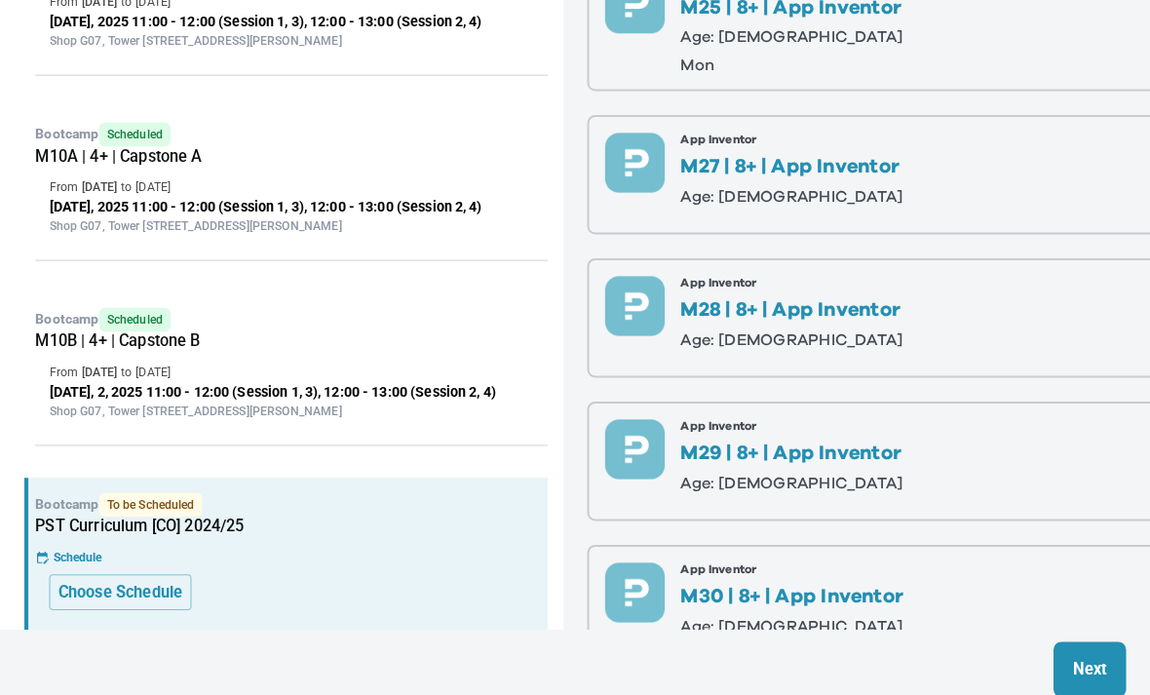
scroll to position [1031, 0]
click at [128, 591] on p "Choose Schedule" at bounding box center [141, 579] width 122 height 23
click at [117, 597] on button "Choose Schedule" at bounding box center [140, 579] width 139 height 35
click at [115, 597] on button "Choose Schedule" at bounding box center [140, 579] width 139 height 35
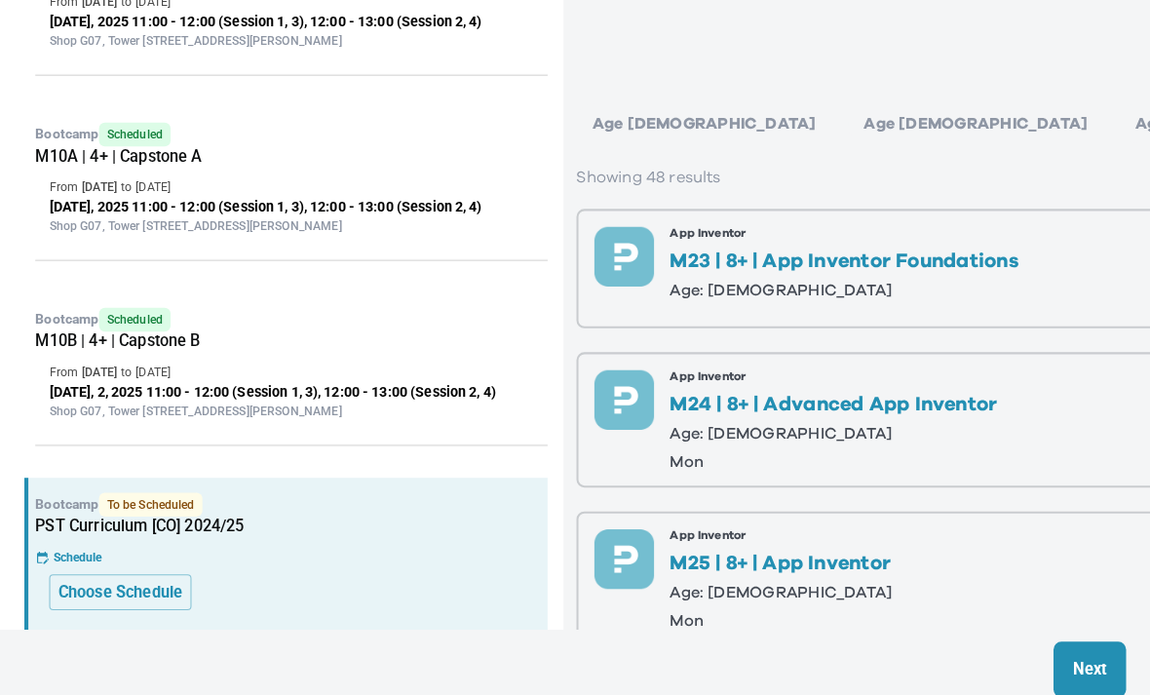
scroll to position [0, 11]
click at [853, 101] on div "Age 6-7" at bounding box center [978, 120] width 250 height 39
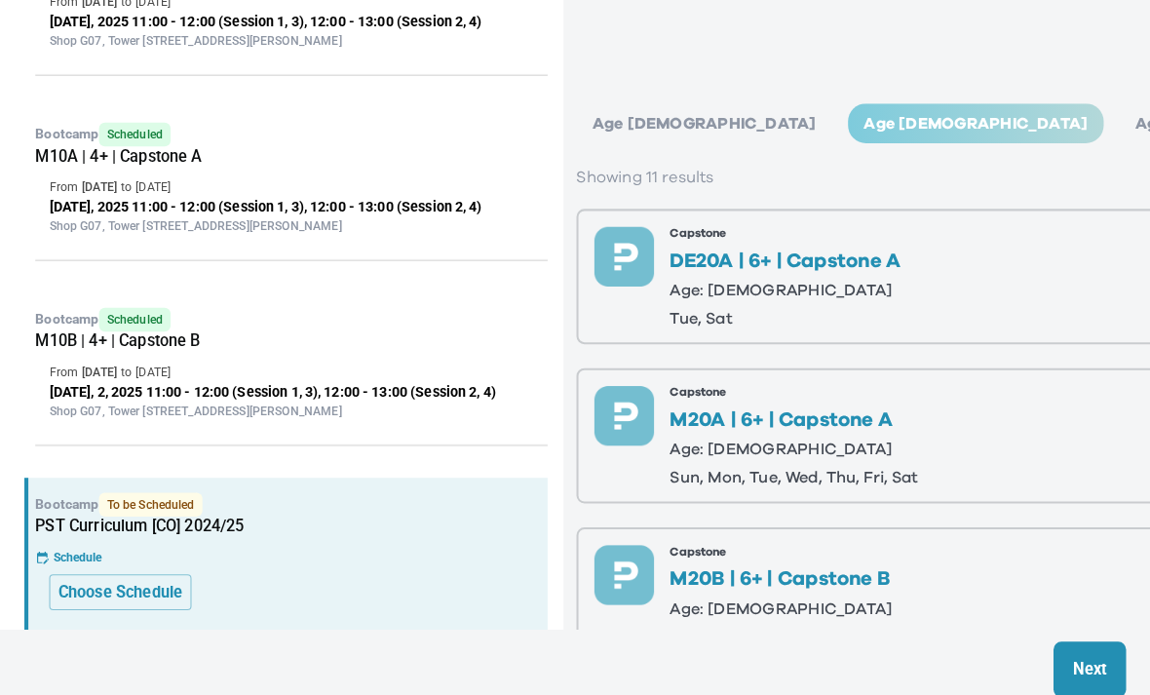
click at [610, 105] on div "Age 4-5" at bounding box center [712, 120] width 250 height 39
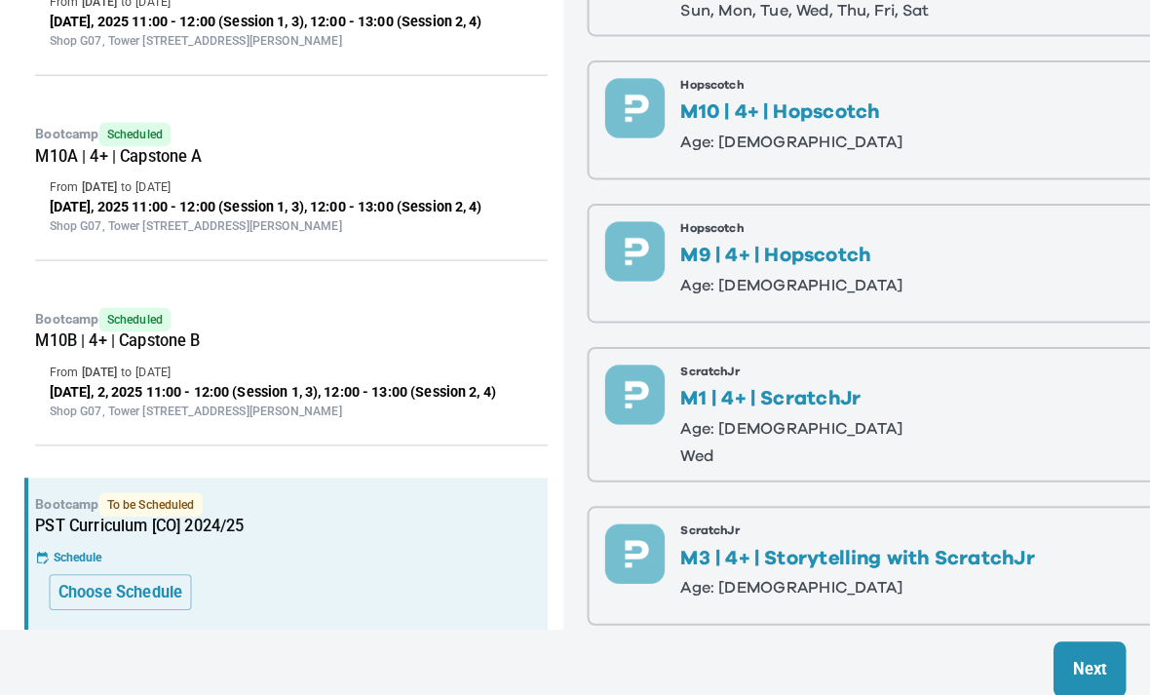
scroll to position [486, -1]
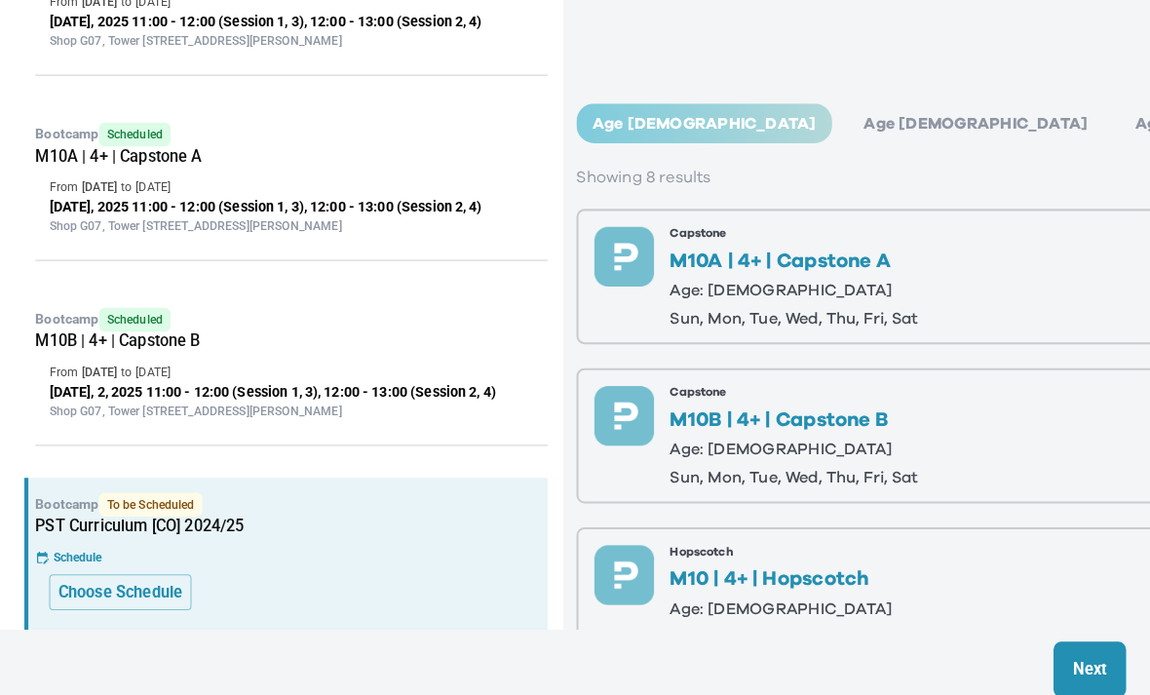
click at [853, 102] on div "Age 6-7" at bounding box center [978, 120] width 250 height 39
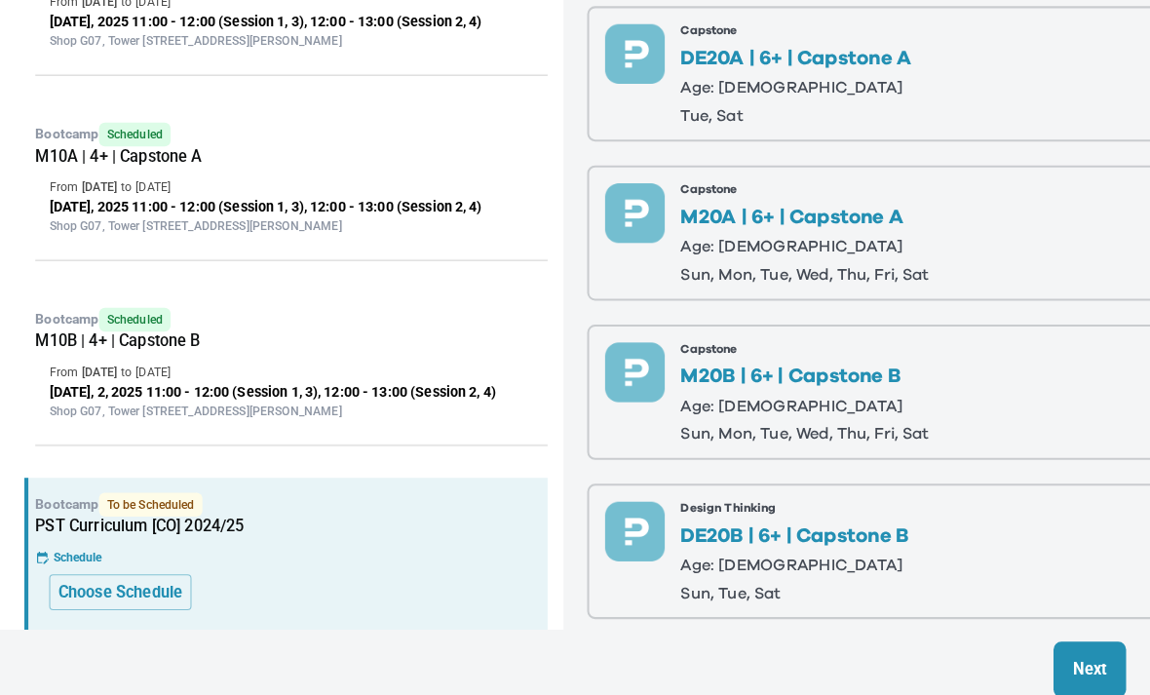
click at [870, 546] on p "Age: 6-7" at bounding box center [801, 554] width 223 height 16
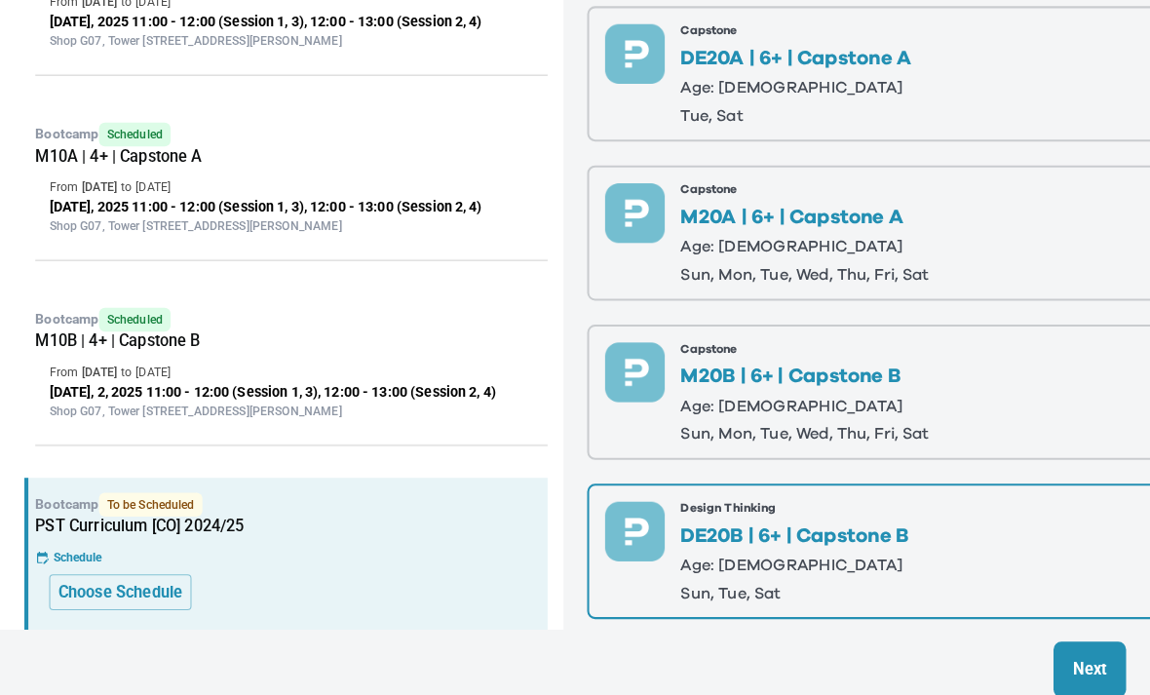
click at [1075, 667] on p "Next" at bounding box center [1091, 655] width 32 height 23
